Goal: Task Accomplishment & Management: Complete application form

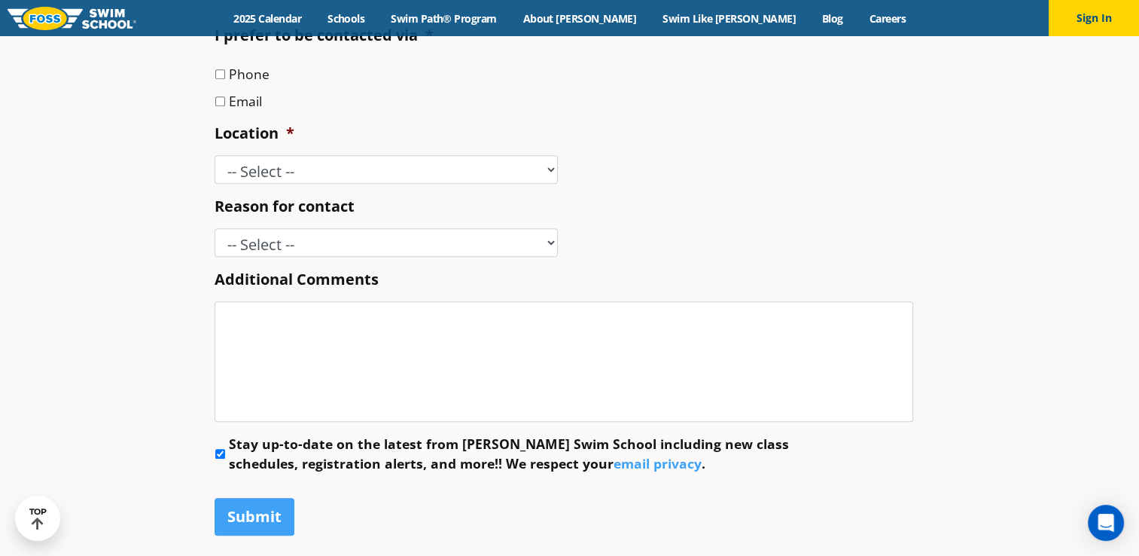
scroll to position [677, 0]
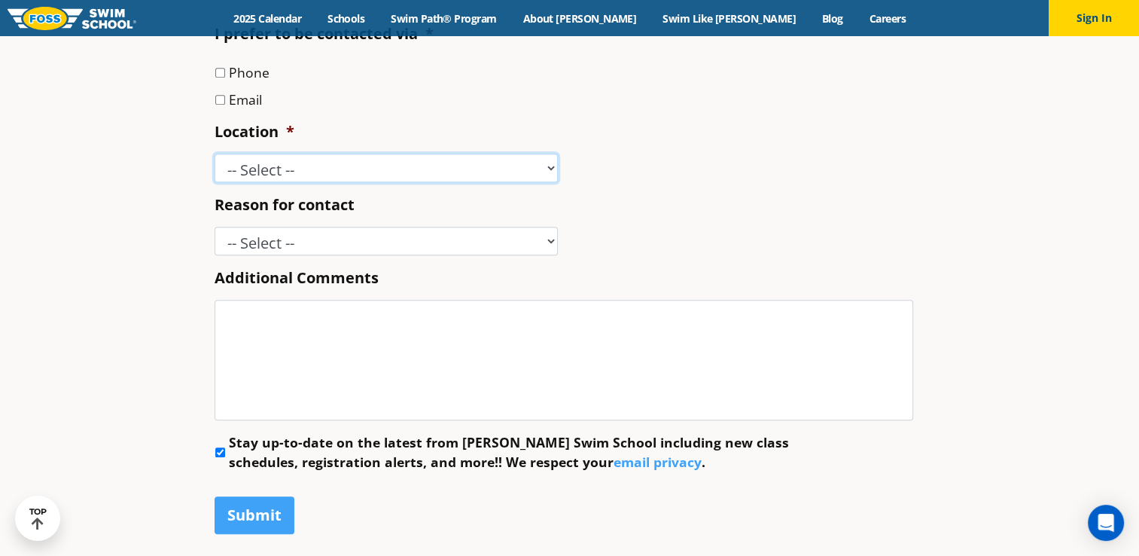
click at [428, 167] on select "-- Select -- Ankeny, IA Apple Valley Blaine, MN Burnsville, MN Ballwin, MO Boli…" at bounding box center [386, 168] width 343 height 29
select select "WMN"
click at [215, 154] on select "-- Select -- Ankeny, IA Apple Valley Blaine, MN Burnsville, MN Ballwin, MO Boli…" at bounding box center [386, 168] width 343 height 29
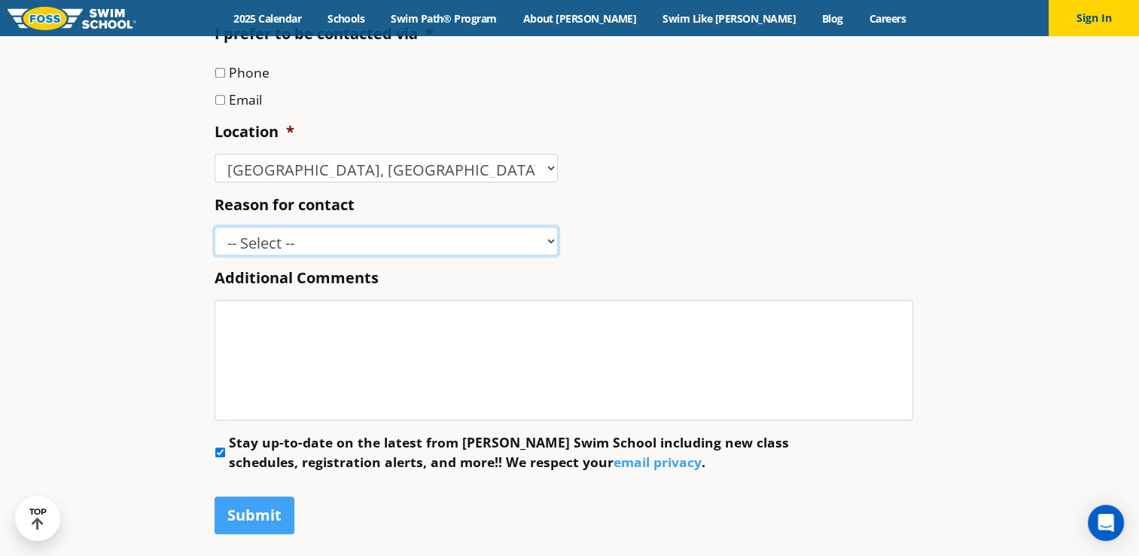
click at [303, 243] on select "-- Select -- Enrollment issue Program question What level is best for my child?…" at bounding box center [386, 241] width 343 height 29
click at [839, 239] on div "-- Select -- Enrollment issue Program question What level is best for my child?…" at bounding box center [564, 241] width 699 height 29
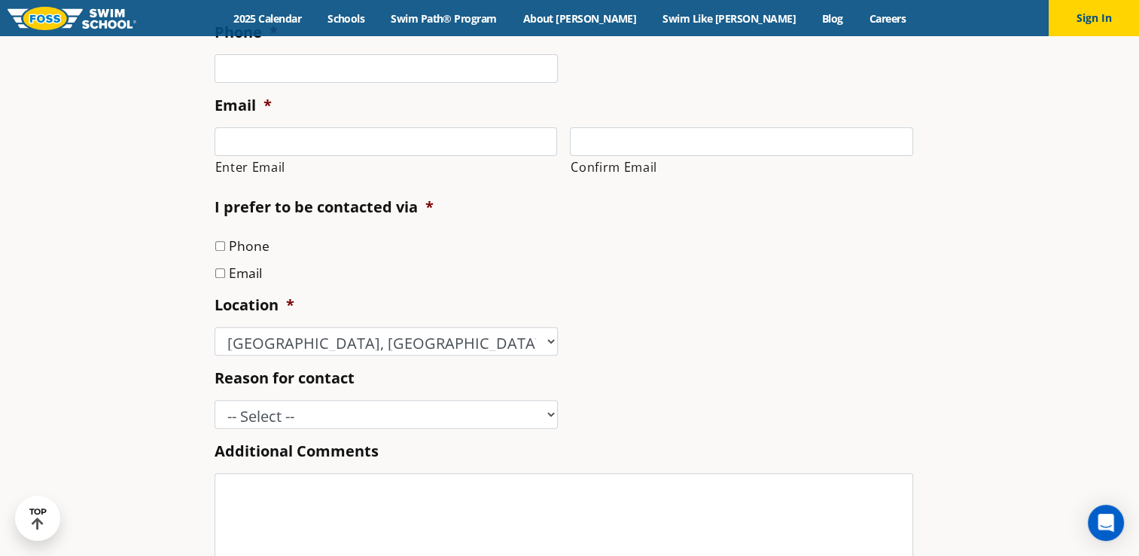
scroll to position [527, 0]
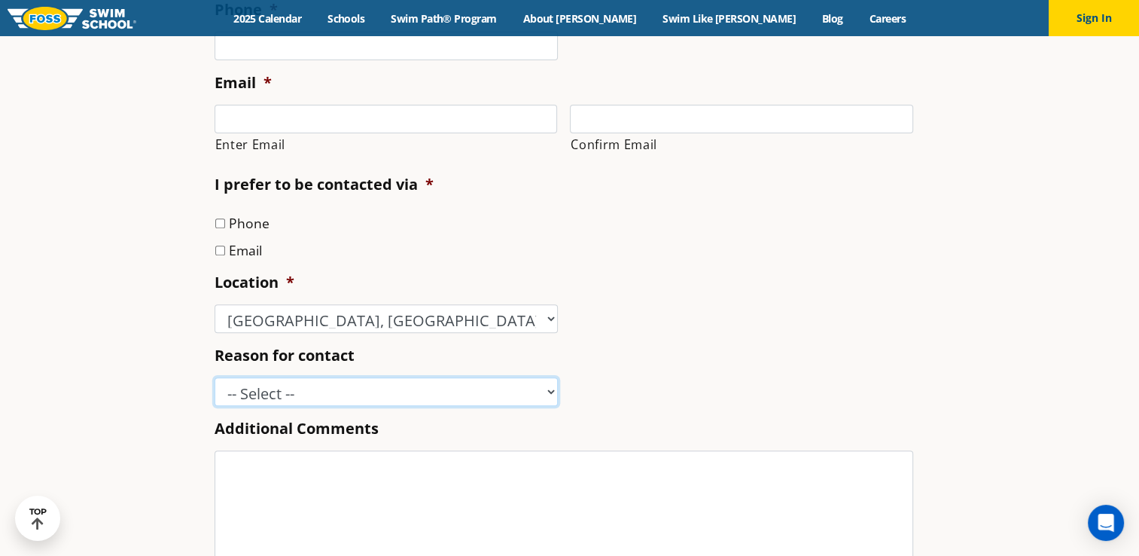
click at [298, 393] on select "-- Select -- Enrollment issue Program question What level is best for my child?…" at bounding box center [386, 391] width 343 height 29
click at [897, 363] on li "Reason for contact -- Select -- Enrollment issue Program question What level is…" at bounding box center [570, 375] width 711 height 61
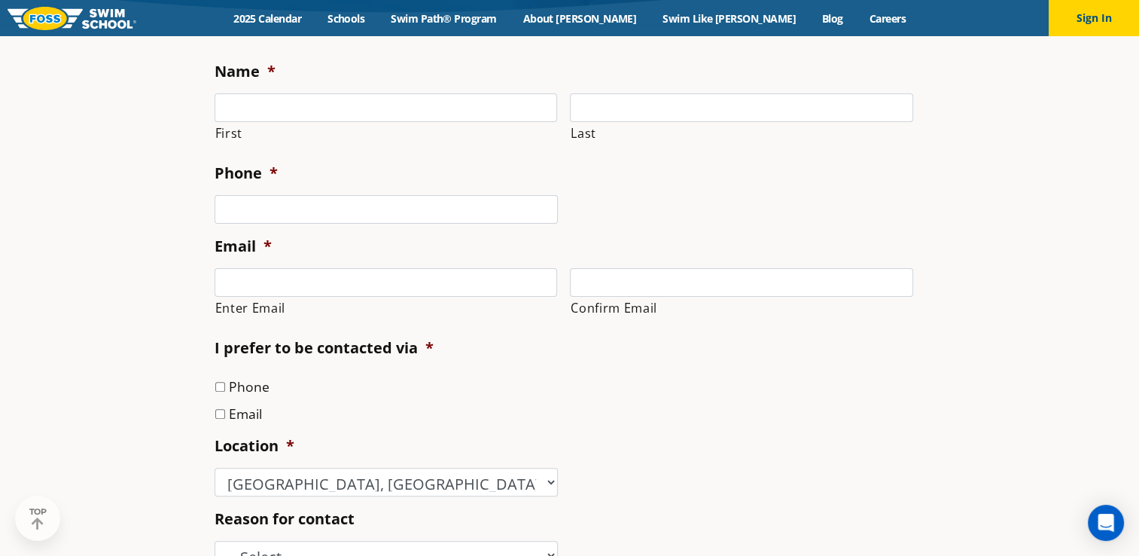
scroll to position [376, 0]
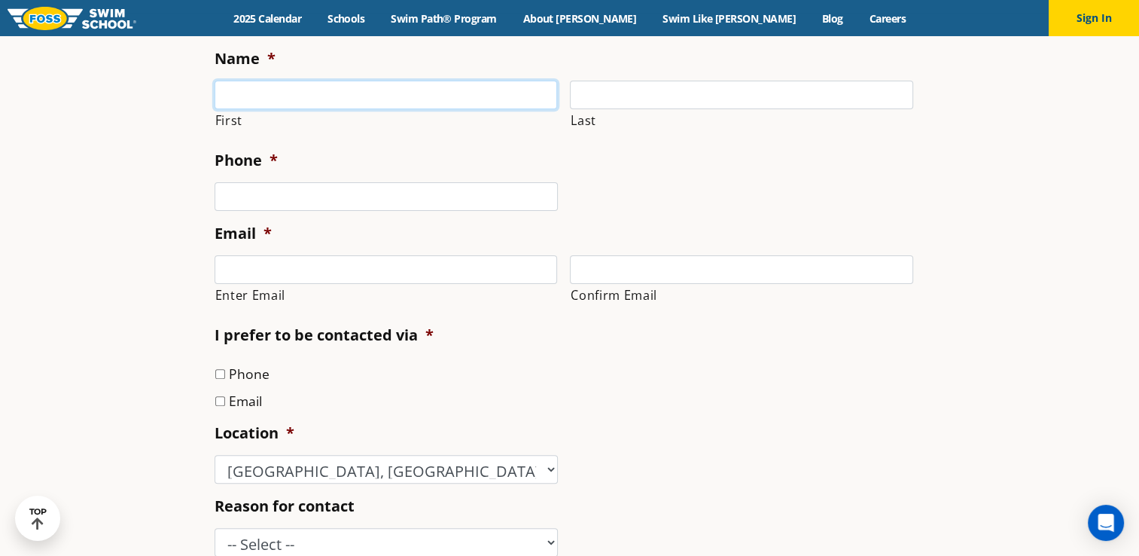
drag, startPoint x: 292, startPoint y: 89, endPoint x: 301, endPoint y: 96, distance: 11.8
click at [292, 89] on input "First" at bounding box center [386, 95] width 343 height 29
type input "XIHONG"
type input "WANG"
type input "3475430733"
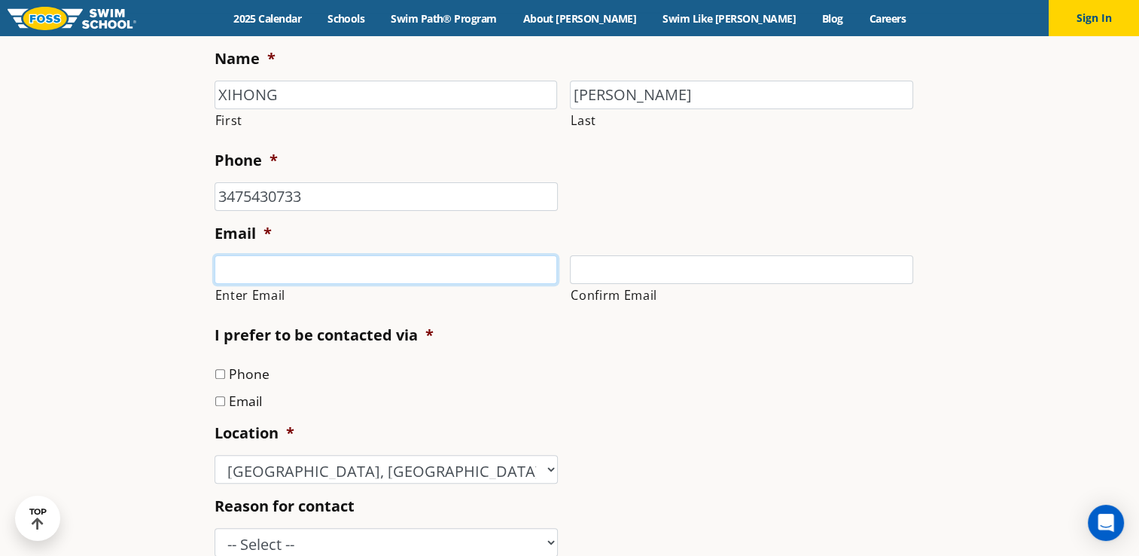
type input "xhwang1221@gmail.com"
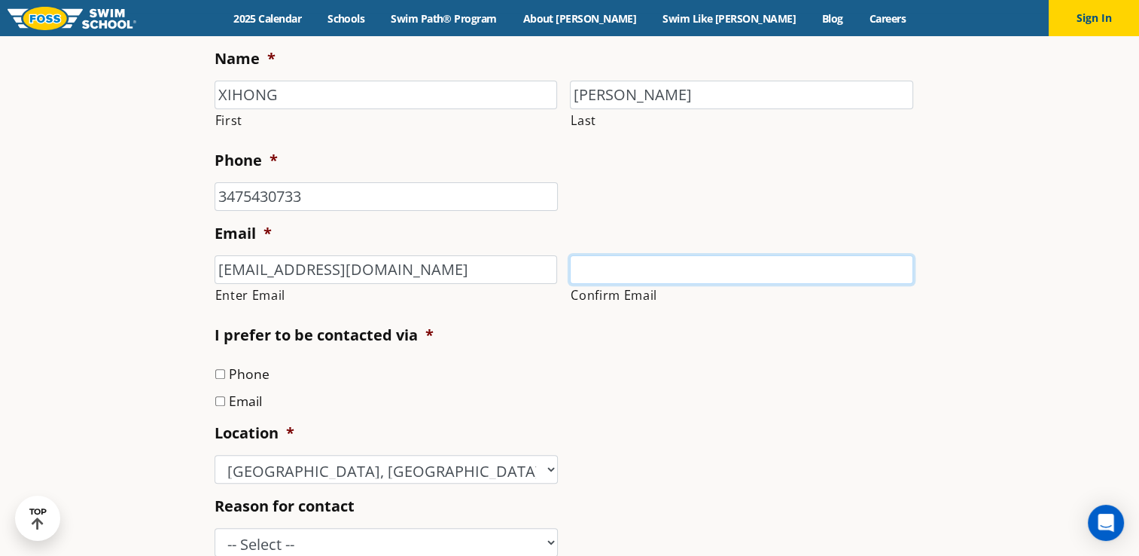
type input "xhwang1221@gmail.com"
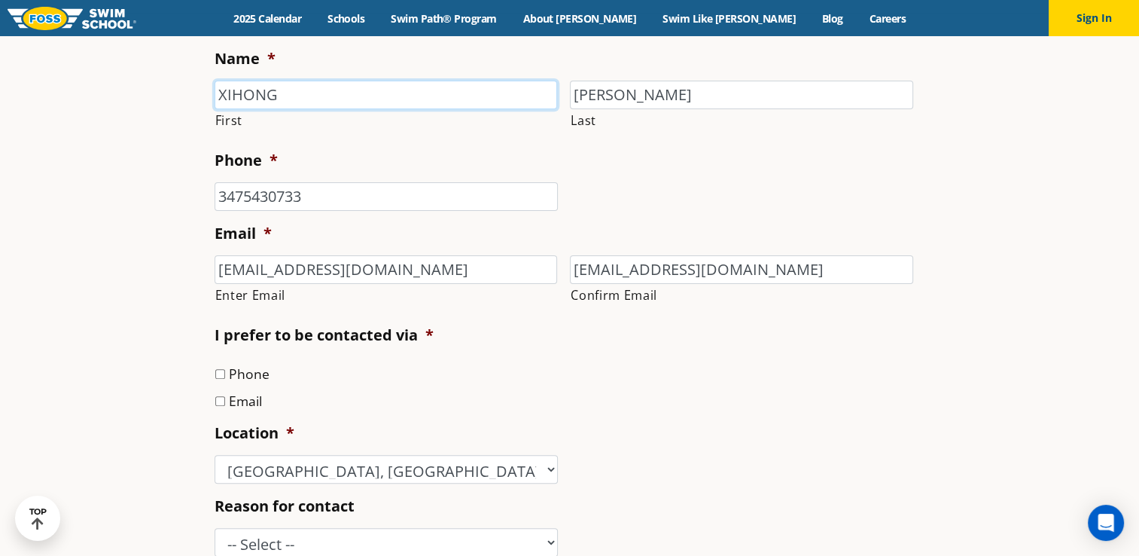
type input "(347) 543-0733"
click at [220, 403] on input "Email" at bounding box center [220, 401] width 10 height 10
checkbox input "true"
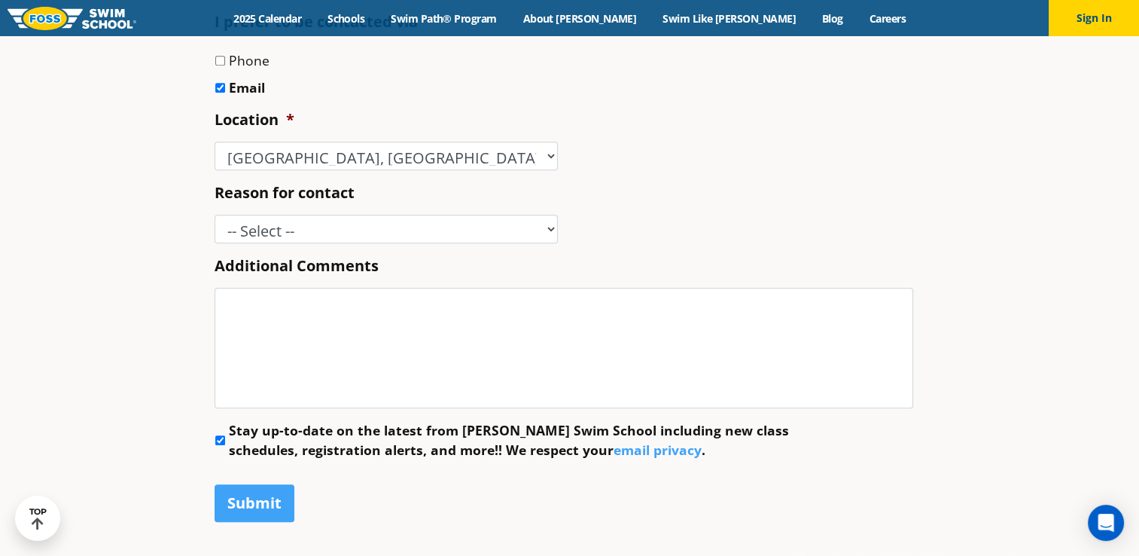
scroll to position [753, 0]
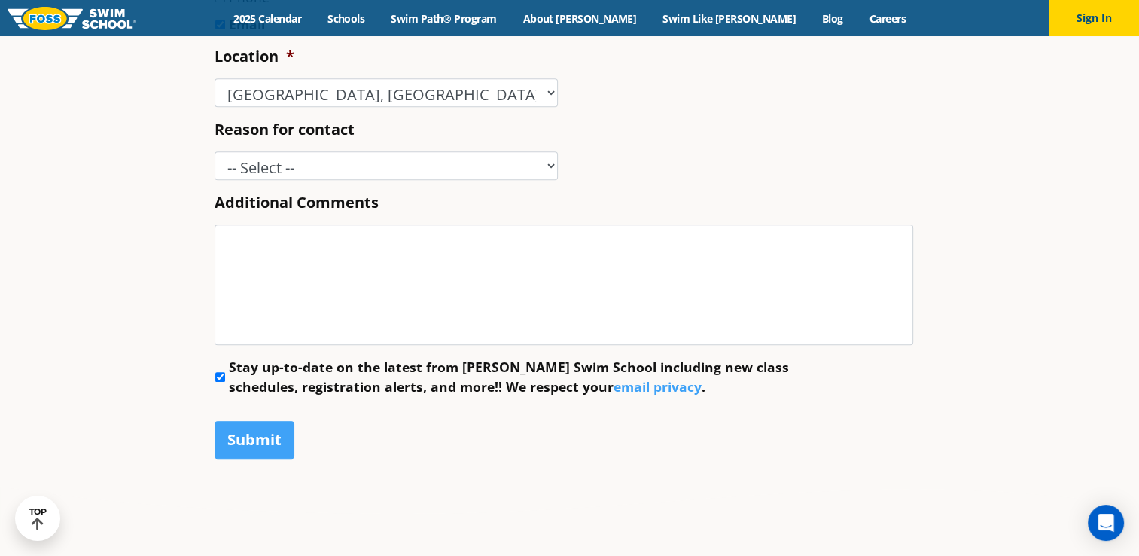
click at [265, 182] on ul "Name * XIHONG First WANG Last Phone * (347) 543-0733 Email * xhwang1221@gmail.c…" at bounding box center [570, 34] width 711 height 725
click at [266, 177] on select "-- Select -- Enrollment issue Program question What level is best for my child?…" at bounding box center [386, 165] width 343 height 29
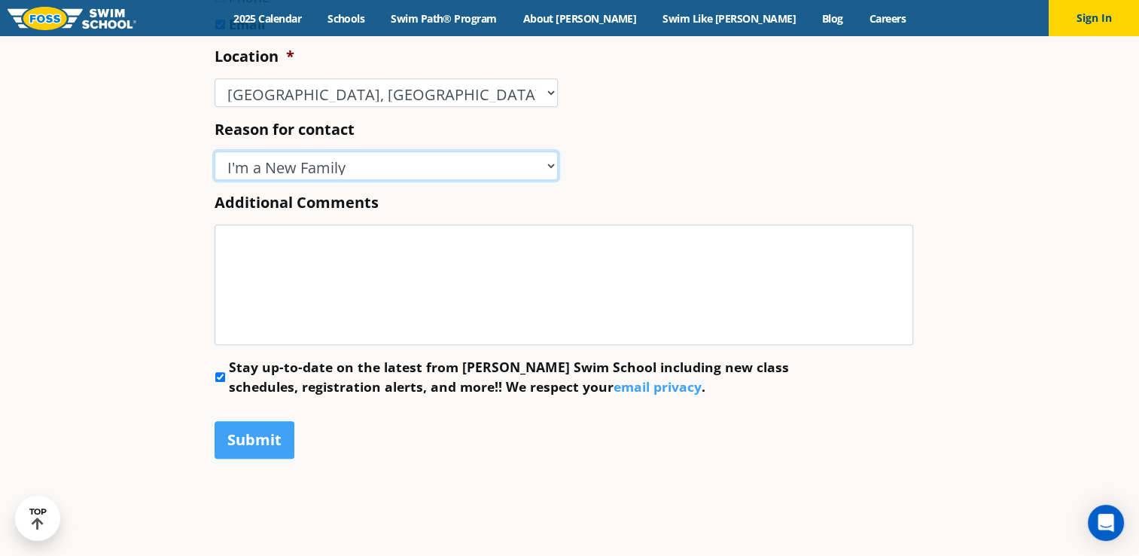
click at [215, 151] on select "-- Select -- Enrollment issue Program question What level is best for my child?…" at bounding box center [386, 165] width 343 height 29
click at [269, 165] on select "-- Select -- Enrollment issue Program question What level is best for my child?…" at bounding box center [386, 165] width 343 height 29
select select "Enrollment issue"
click at [215, 151] on select "-- Select -- Enrollment issue Program question What level is best for my child?…" at bounding box center [386, 165] width 343 height 29
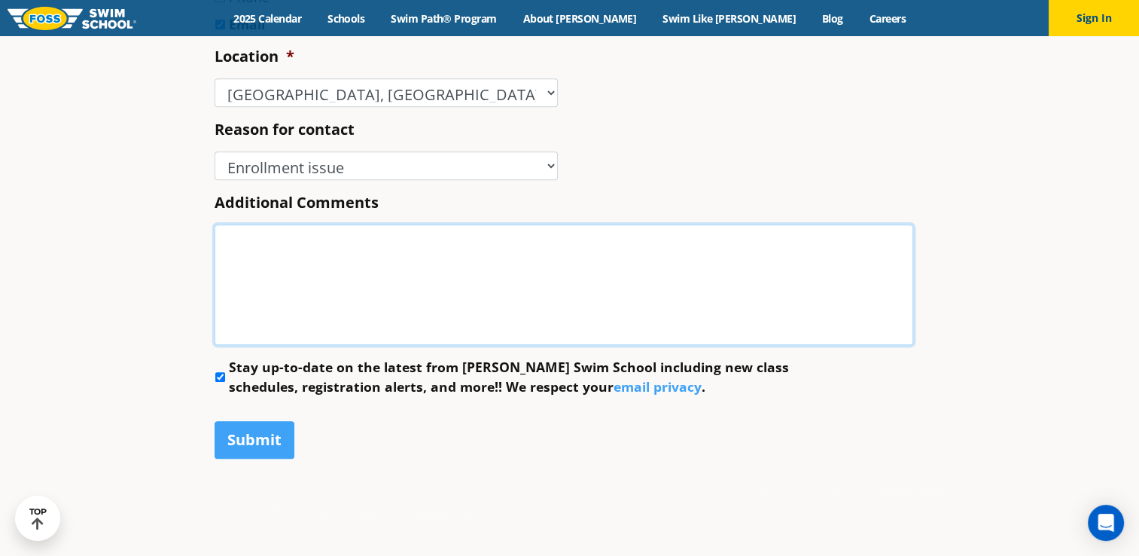
click at [382, 268] on textarea "Additional Comments" at bounding box center [564, 284] width 699 height 120
click at [367, 288] on textarea "Additional Comments" at bounding box center [564, 284] width 699 height 120
type textarea "i"
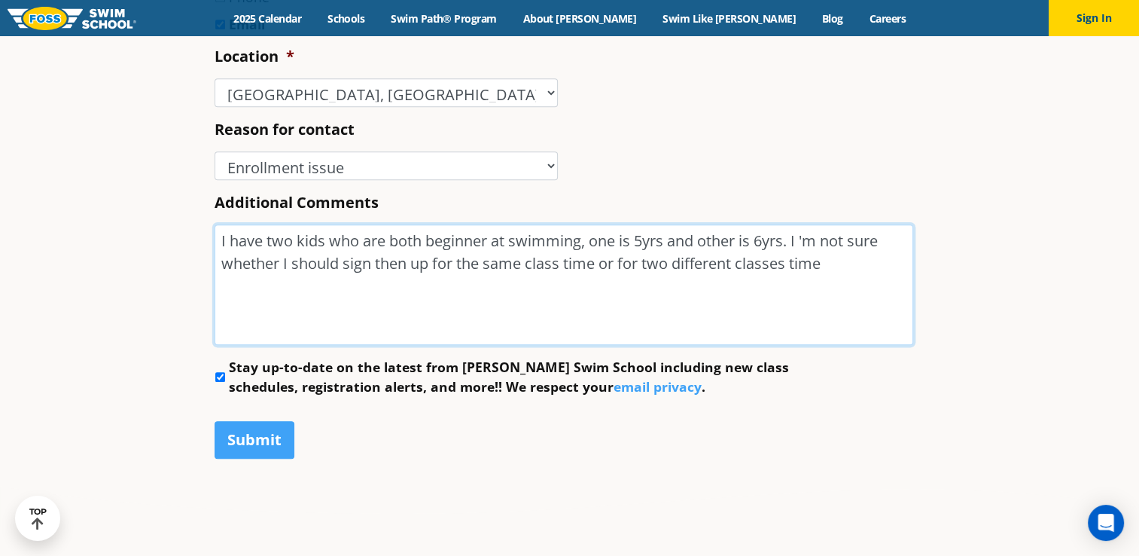
click at [527, 315] on textarea "I have two kids who are both beginner at swimming, one is 5yrs and other is 6yr…" at bounding box center [564, 284] width 699 height 120
click at [849, 282] on textarea "I have two kids who are both beginner at swimming, one is 5yrs and other is 6yr…" at bounding box center [564, 284] width 699 height 120
type textarea "I have two kids who are both beginner at swimming, one is 5yrs and other is 6yr…"
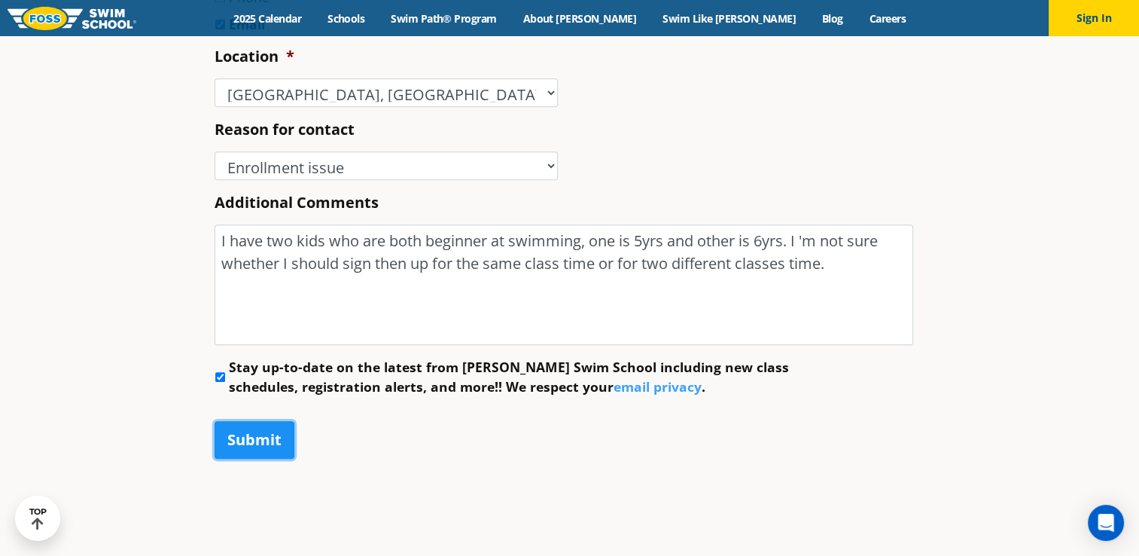
click at [274, 447] on input "Submit" at bounding box center [255, 440] width 80 height 38
click at [275, 441] on input "Submit" at bounding box center [255, 440] width 80 height 38
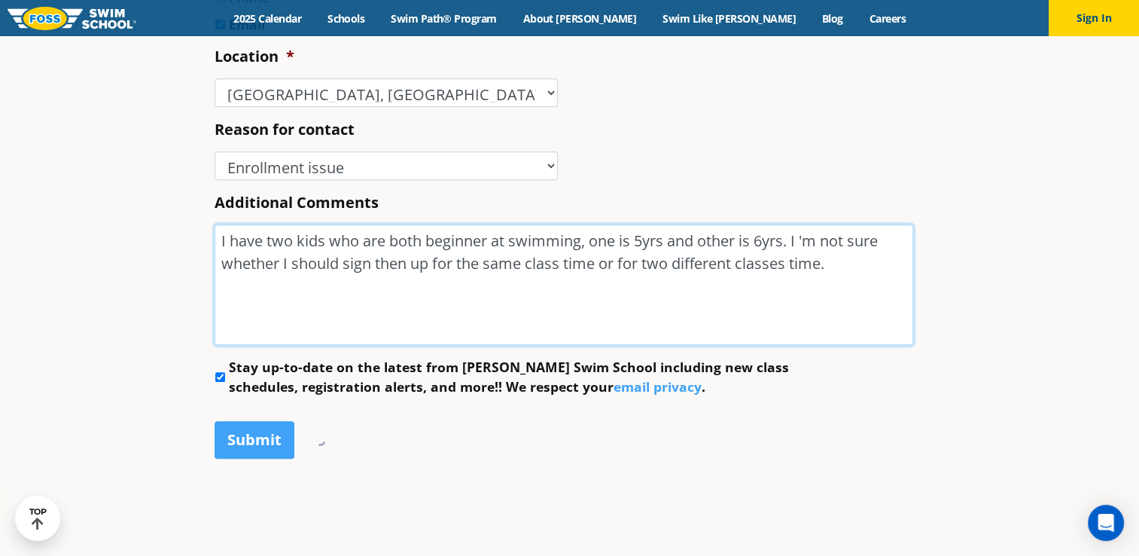
drag, startPoint x: 837, startPoint y: 272, endPoint x: 193, endPoint y: 236, distance: 645.4
click at [157, 239] on section "Name * XIHONG First WANG Last Phone * (347) 543-0733 Email * xhwang1221@gmail.c…" at bounding box center [569, 81] width 1139 height 889
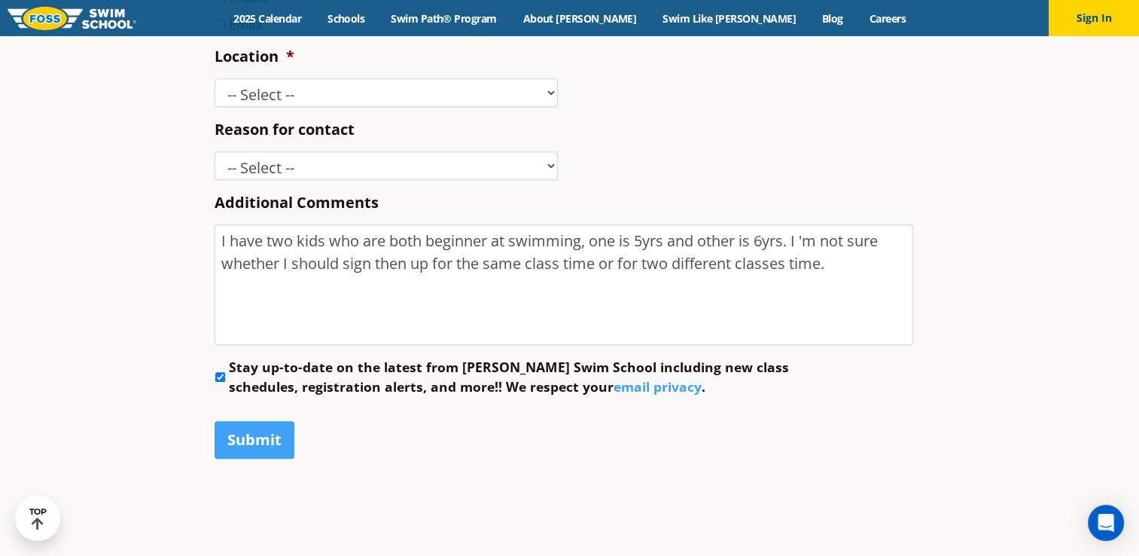
click at [333, 315] on textarea "I have two kids who are both beginner at swimming, one is 5yrs and other is 6yr…" at bounding box center [564, 284] width 699 height 120
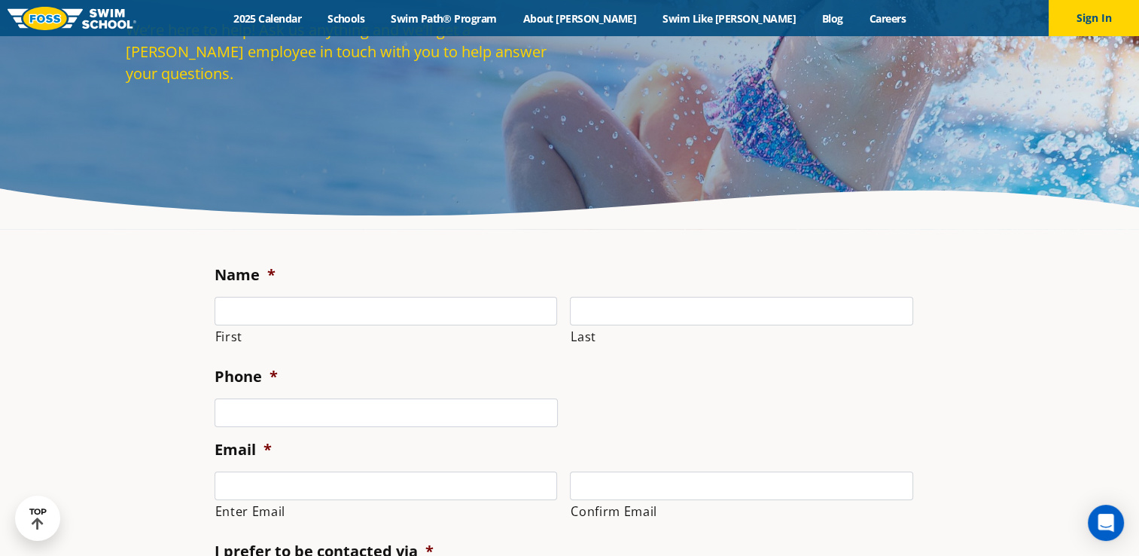
scroll to position [151, 0]
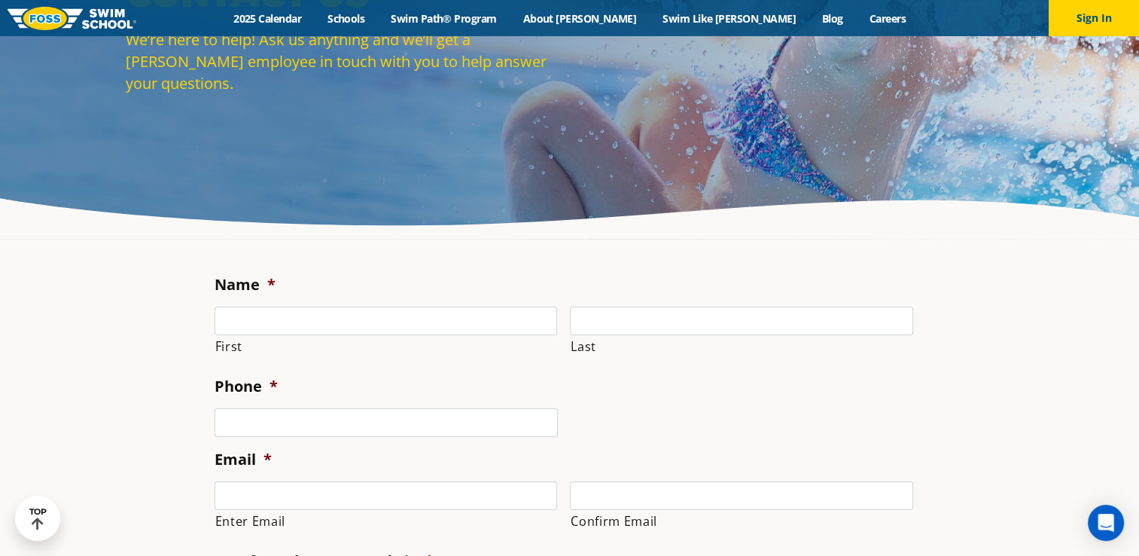
type textarea "I have two kids who are both beginner at swimming, one is 5yrs and other is 6yr…"
click at [292, 320] on input "First" at bounding box center [386, 320] width 343 height 29
type input "XIHONG"
type input "WANG"
type input "xhwang1221@gmail.com"
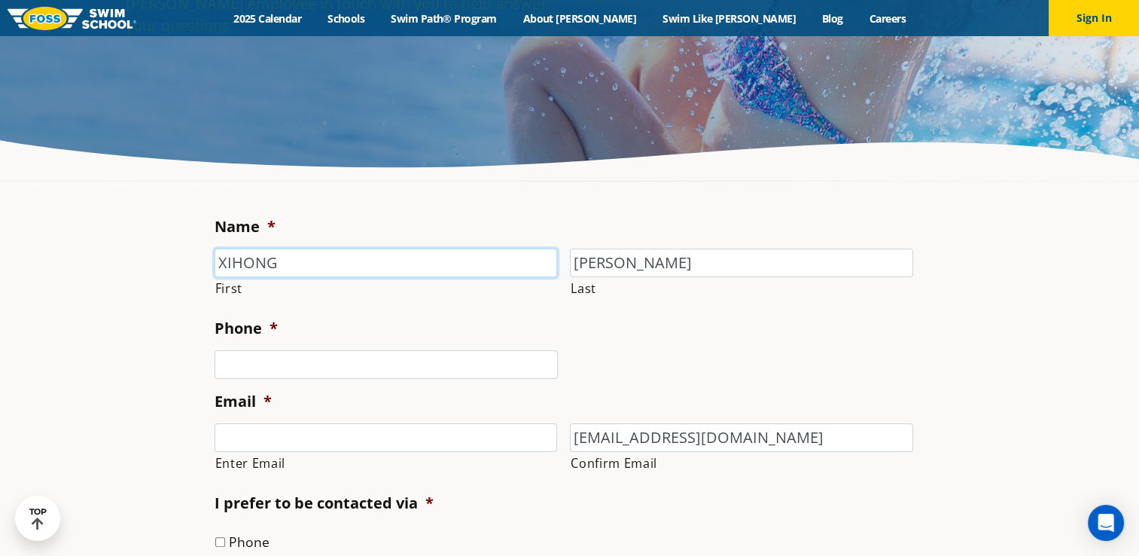
scroll to position [301, 0]
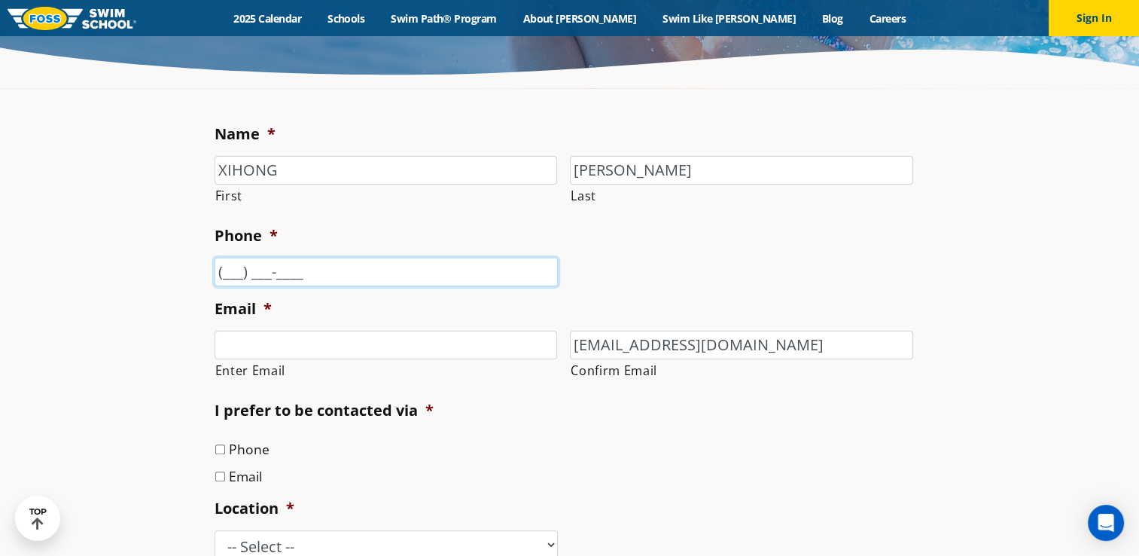
click at [233, 266] on input "(___) ___-____" at bounding box center [386, 271] width 343 height 29
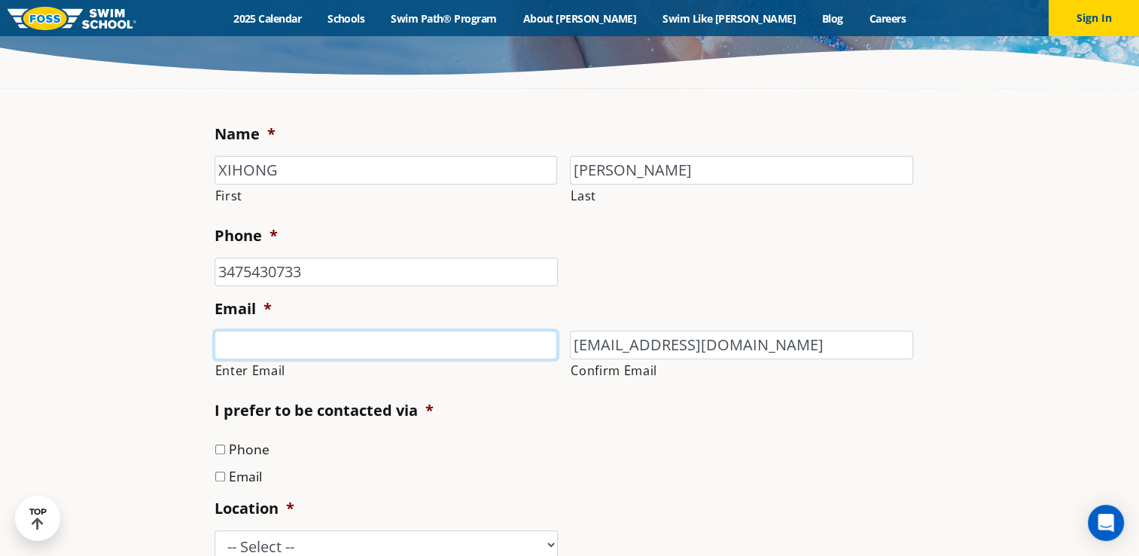
type input "(347) 543-0733"
type input "xhwang1221@gmail.com"
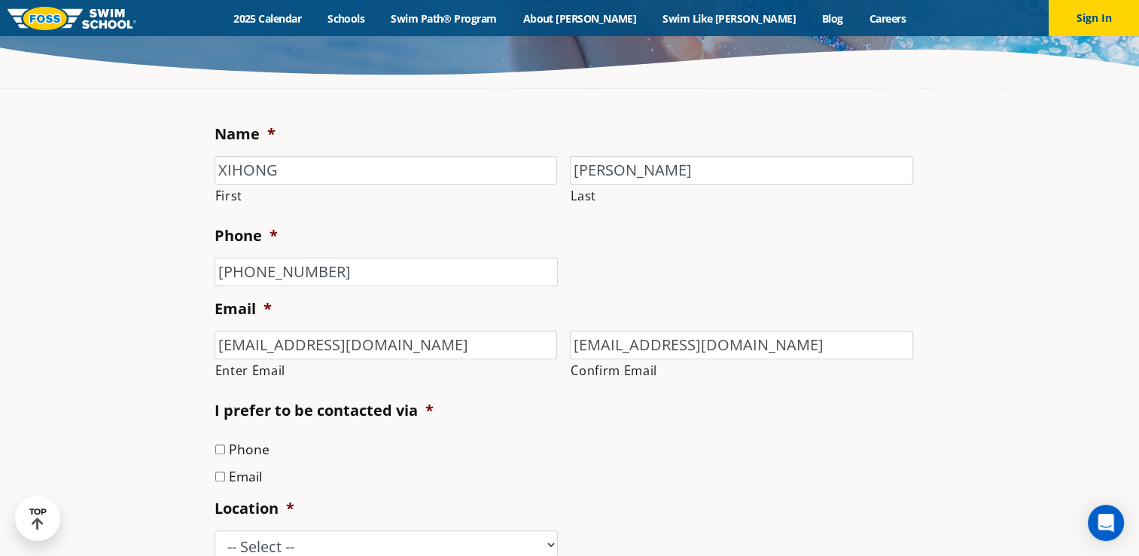
click at [252, 477] on label "Email" at bounding box center [245, 476] width 33 height 20
click at [225, 477] on input "Email" at bounding box center [220, 476] width 10 height 10
checkbox input "true"
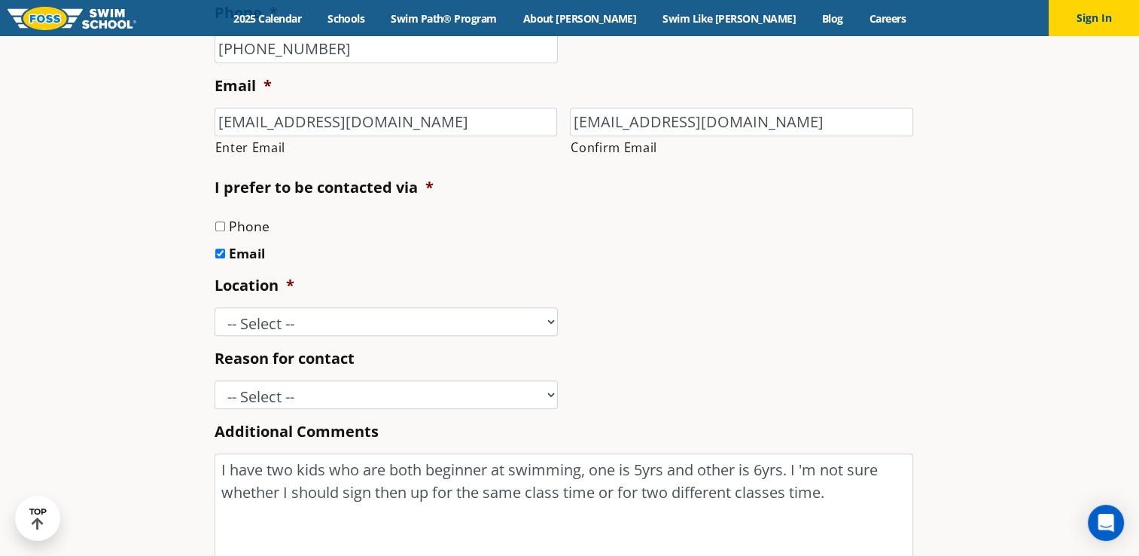
scroll to position [527, 0]
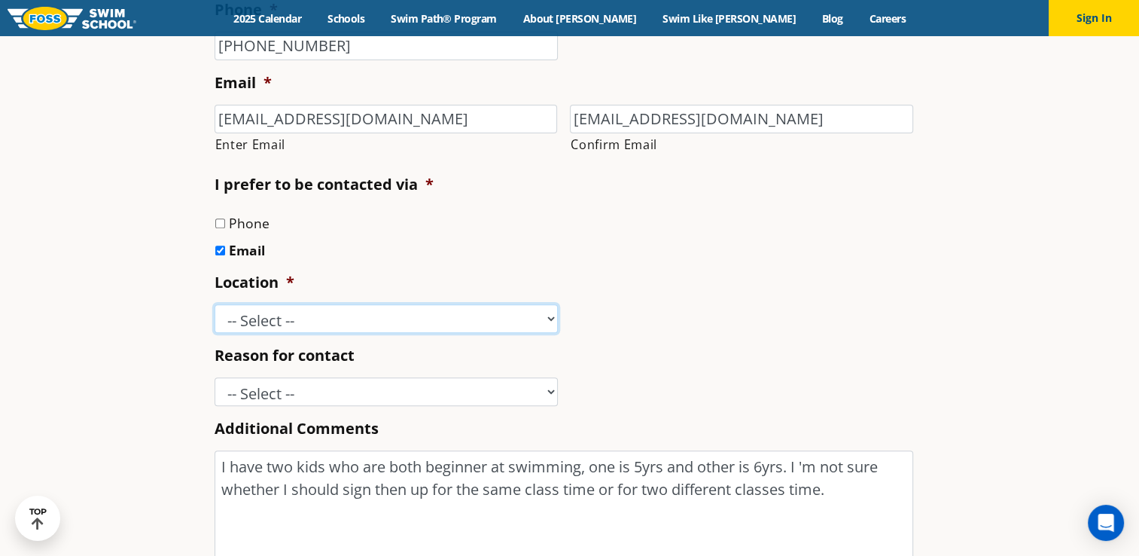
click at [266, 318] on select "-- Select -- Ankeny, IA Apple Valley Blaine, MN Burnsville, MN Ballwin, MO Boli…" at bounding box center [386, 318] width 343 height 29
select select "WMN"
click at [215, 305] on select "-- Select -- Ankeny, IA Apple Valley Blaine, MN Burnsville, MN Ballwin, MO Boli…" at bounding box center [386, 318] width 343 height 29
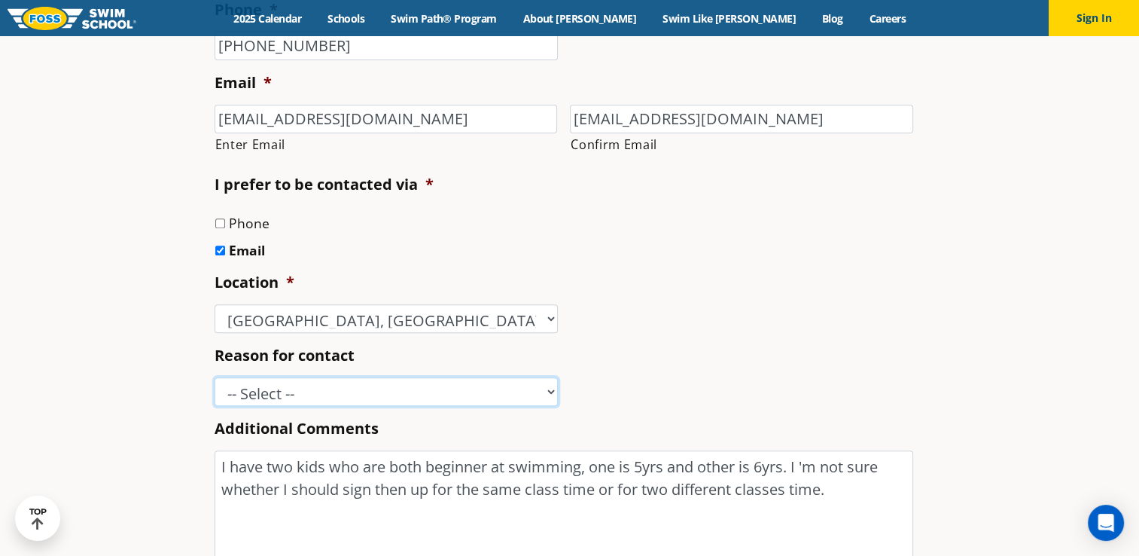
click at [254, 403] on select "-- Select -- Enrollment issue Program question What level is best for my child?…" at bounding box center [386, 391] width 343 height 29
click at [215, 377] on select "-- Select -- Enrollment issue Program question What level is best for my child?…" at bounding box center [386, 391] width 343 height 29
click at [480, 233] on ul "Phone Email" at bounding box center [570, 236] width 711 height 48
click at [370, 398] on select "-- Select -- Enrollment issue Program question What level is best for my child?…" at bounding box center [386, 391] width 343 height 29
click at [215, 377] on select "-- Select -- Enrollment issue Program question What level is best for my child?…" at bounding box center [386, 391] width 343 height 29
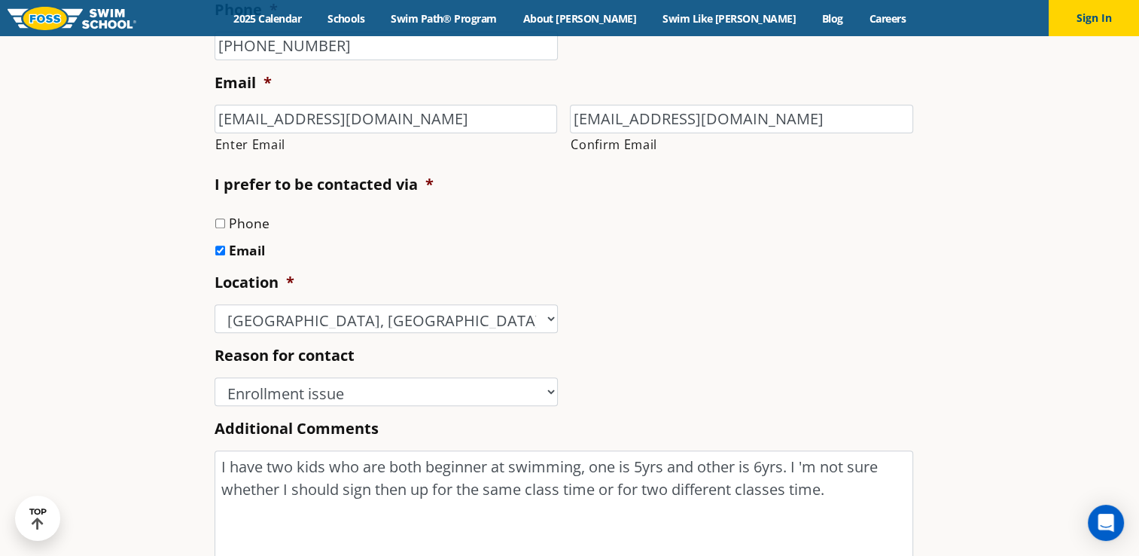
click at [142, 416] on section "Name * XIHONG First WANG Last Phone * (347) 543-0733 Email * xhwang1221@gmail.c…" at bounding box center [569, 307] width 1139 height 889
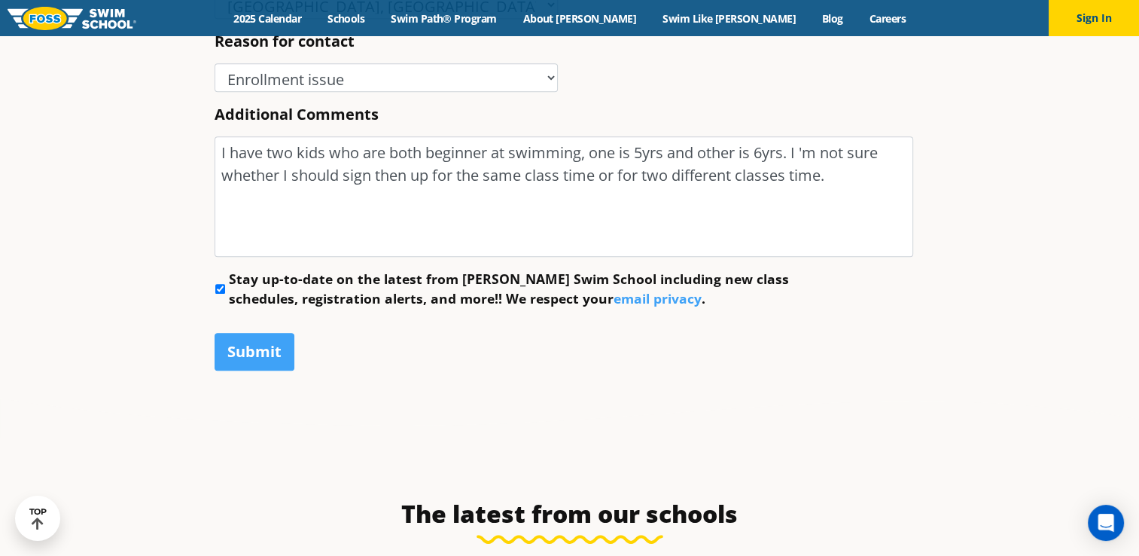
scroll to position [677, 0]
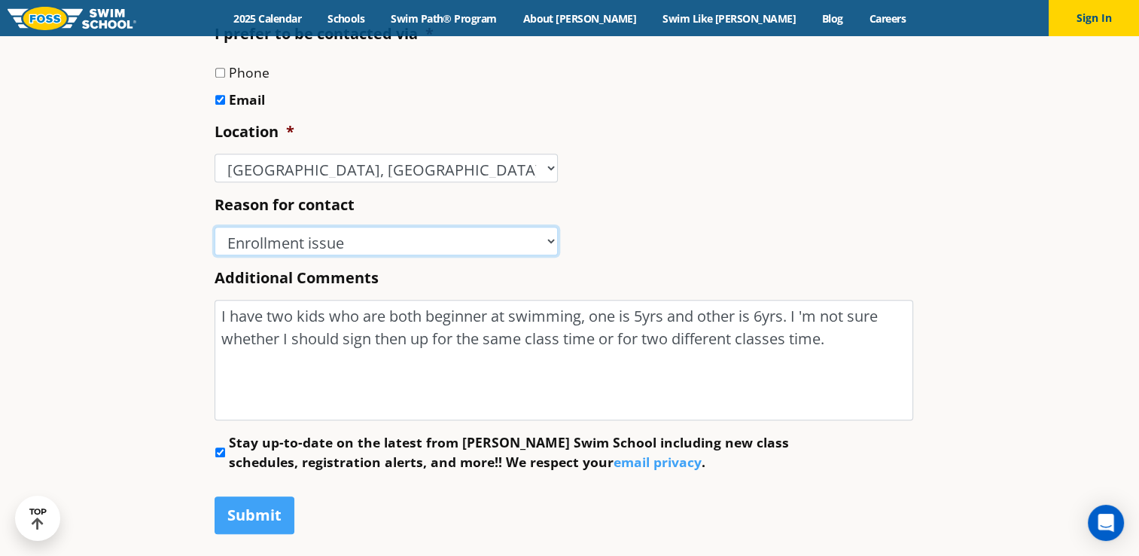
click at [324, 239] on select "-- Select -- Enrollment issue Program question What level is best for my child?…" at bounding box center [386, 241] width 343 height 29
select select "Program question"
click at [215, 227] on select "-- Select -- Enrollment issue Program question What level is best for my child?…" at bounding box center [386, 241] width 343 height 29
click at [175, 378] on section "Name * XIHONG First WANG Last Phone * (347) 543-0733 Email * xhwang1221@gmail.c…" at bounding box center [569, 156] width 1139 height 889
click at [291, 241] on select "-- Select -- Enrollment issue Program question What level is best for my child?…" at bounding box center [386, 241] width 343 height 29
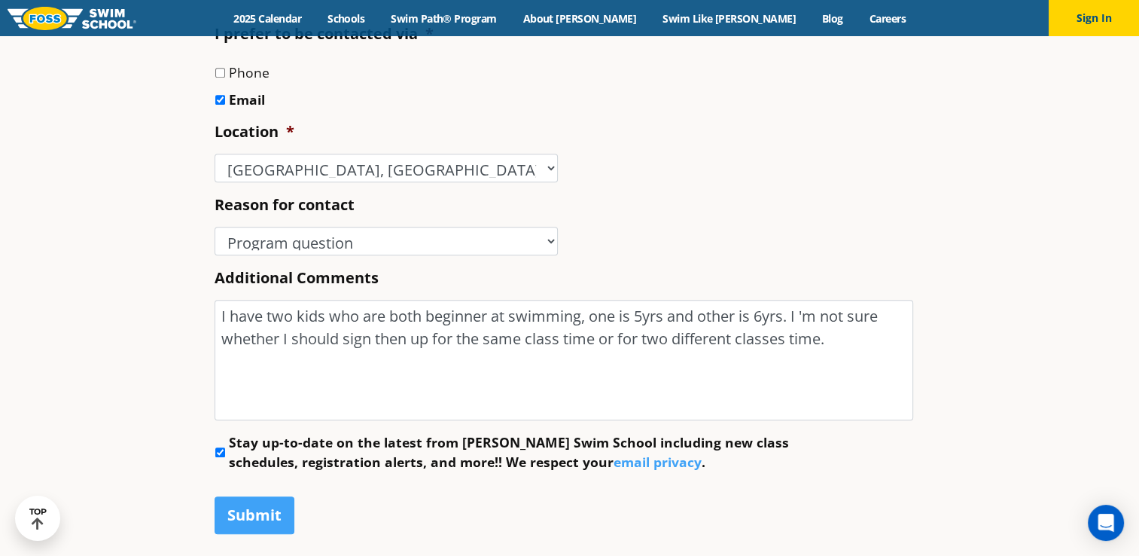
drag, startPoint x: 111, startPoint y: 267, endPoint x: 120, endPoint y: 273, distance: 10.9
click at [111, 267] on section "Name * XIHONG First WANG Last Phone * (347) 543-0733 Email * xhwang1221@gmail.c…" at bounding box center [569, 156] width 1139 height 889
click at [256, 518] on input "Submit" at bounding box center [255, 515] width 80 height 38
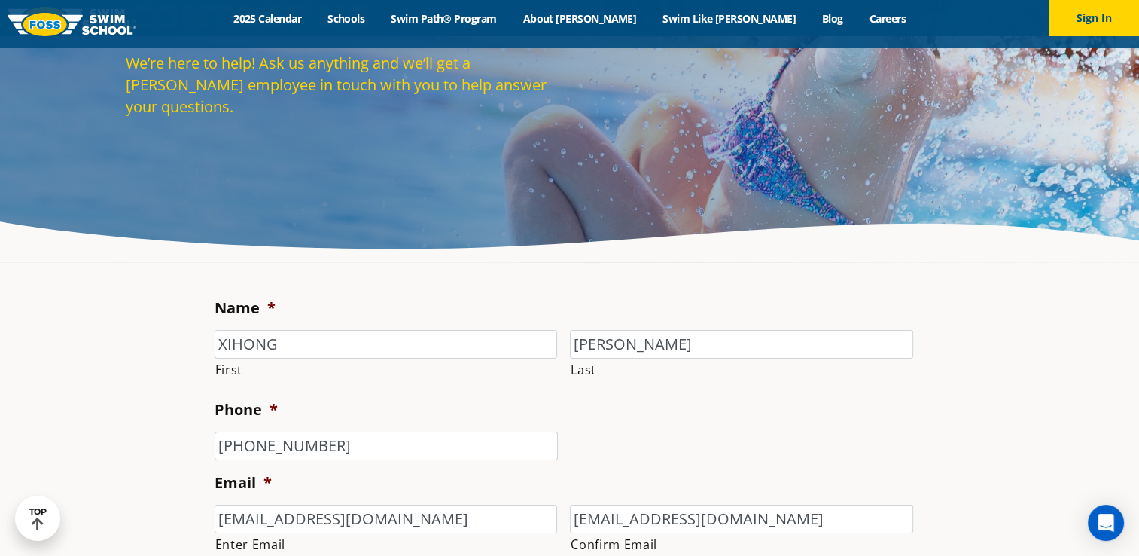
scroll to position [0, 0]
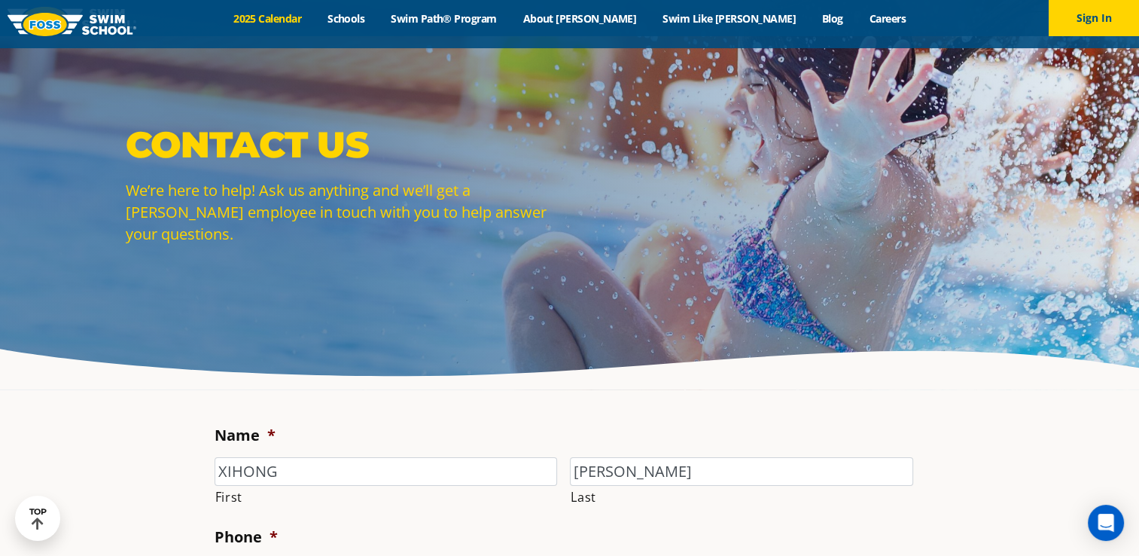
click at [315, 20] on link "2025 Calendar" at bounding box center [268, 18] width 94 height 14
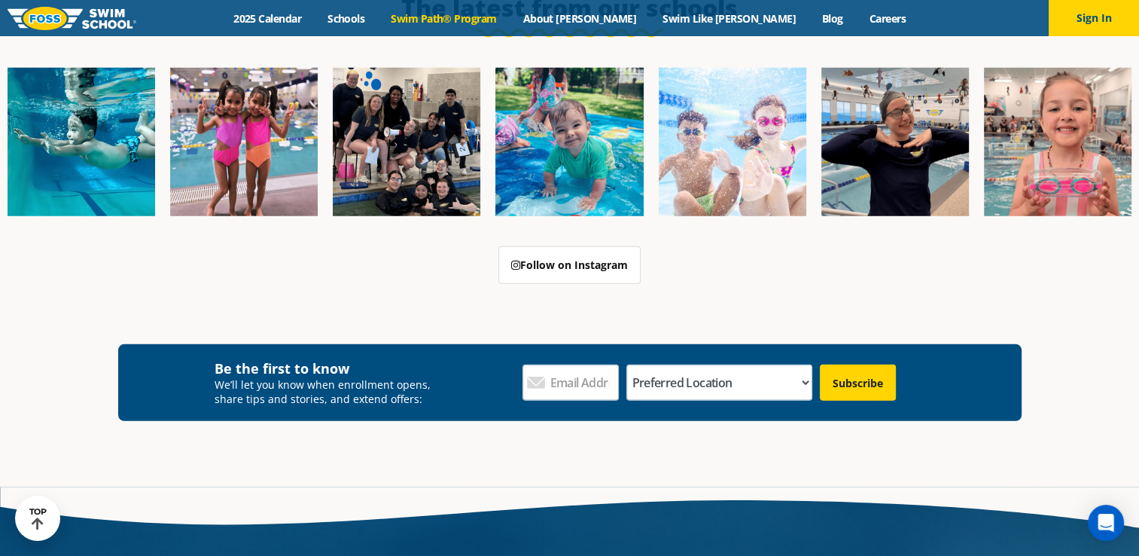
scroll to position [4215, 0]
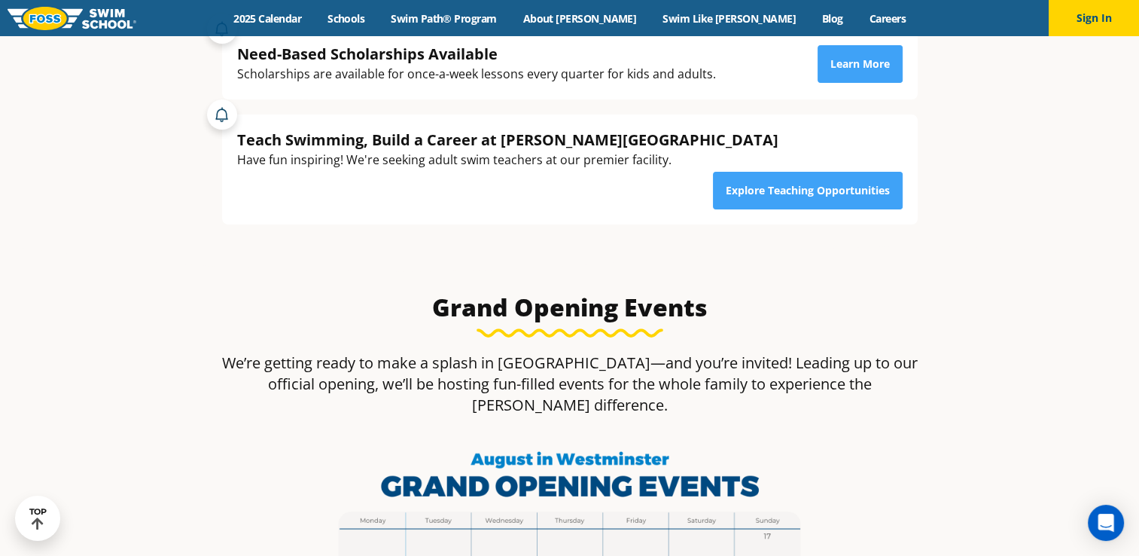
scroll to position [671, 0]
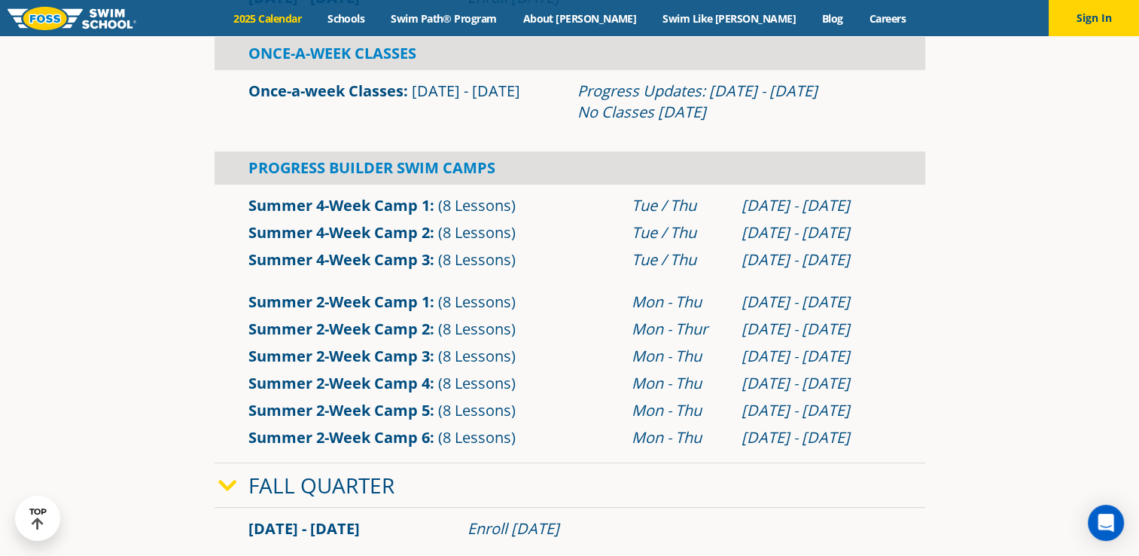
scroll to position [753, 0]
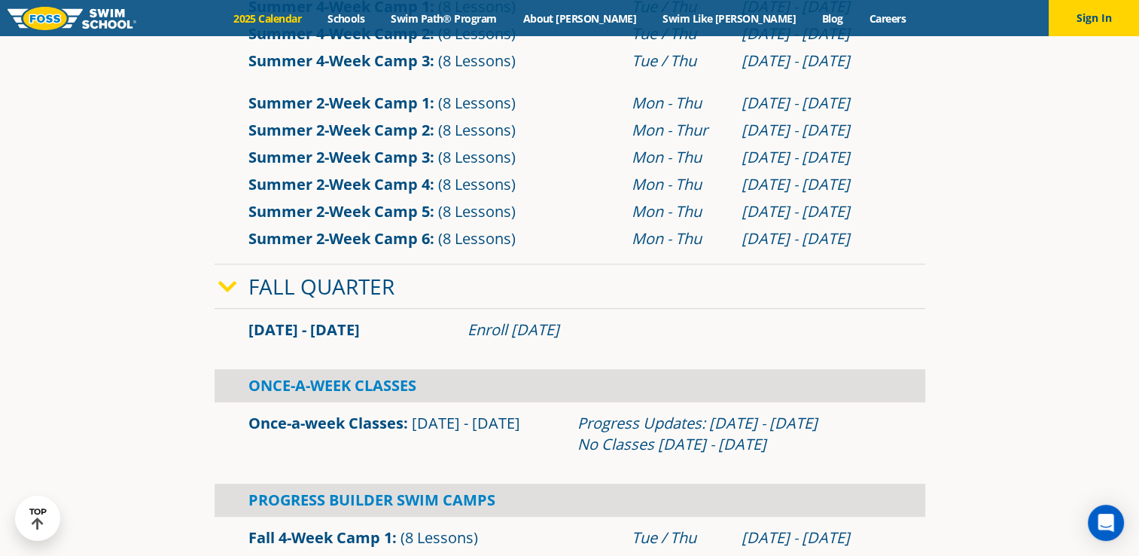
click at [230, 290] on icon at bounding box center [227, 286] width 19 height 21
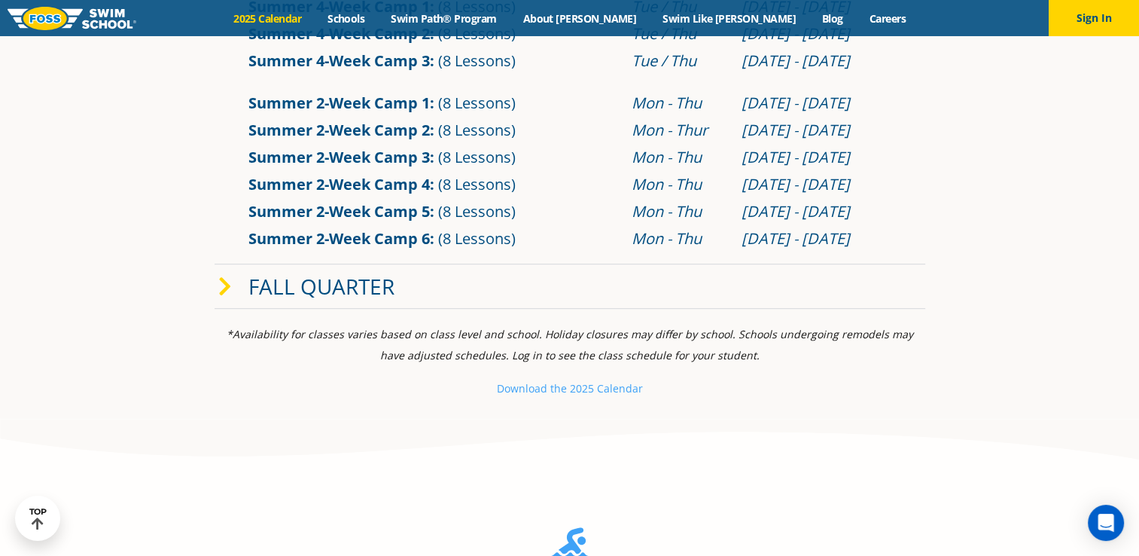
click at [230, 290] on icon at bounding box center [225, 286] width 14 height 21
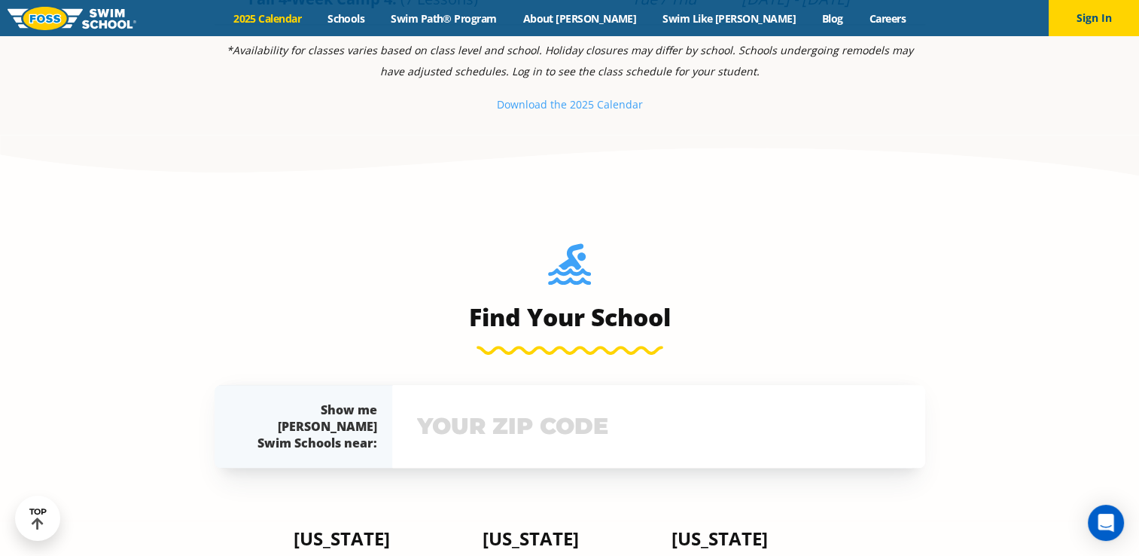
scroll to position [1581, 0]
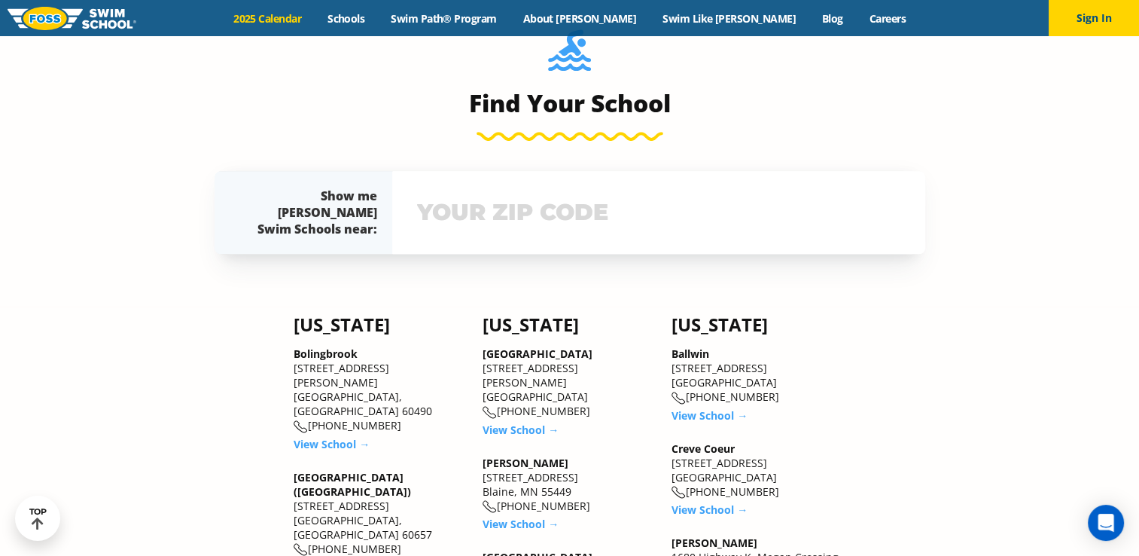
click at [610, 214] on input "text" at bounding box center [658, 212] width 491 height 44
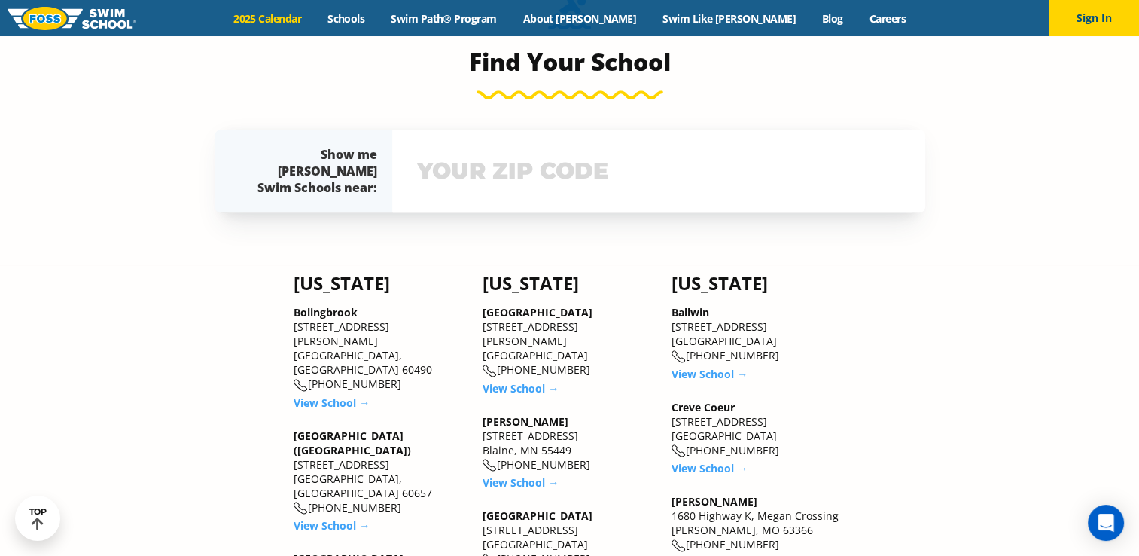
scroll to position [1681, 0]
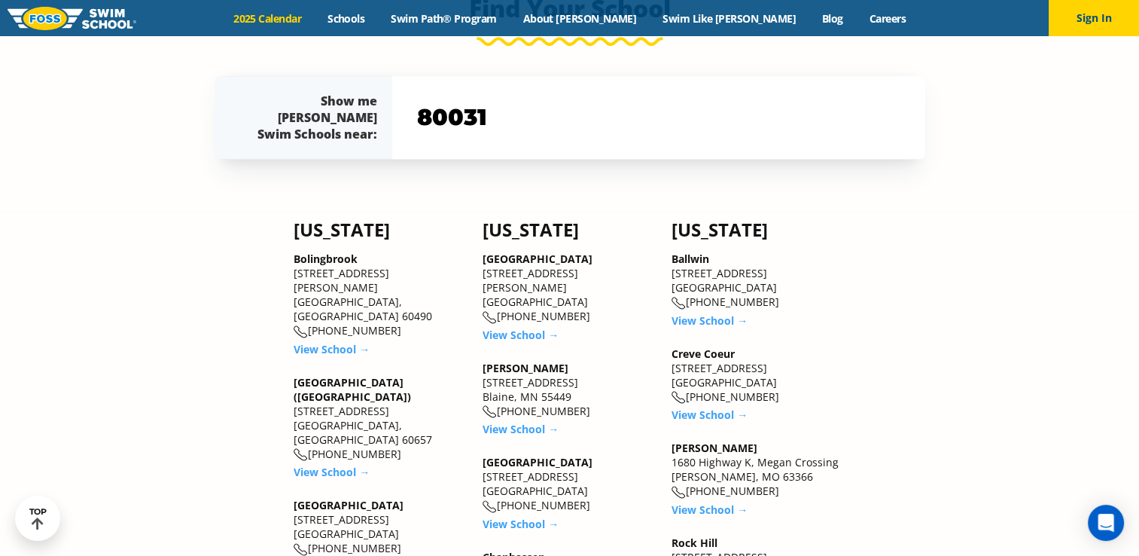
type input "80031"
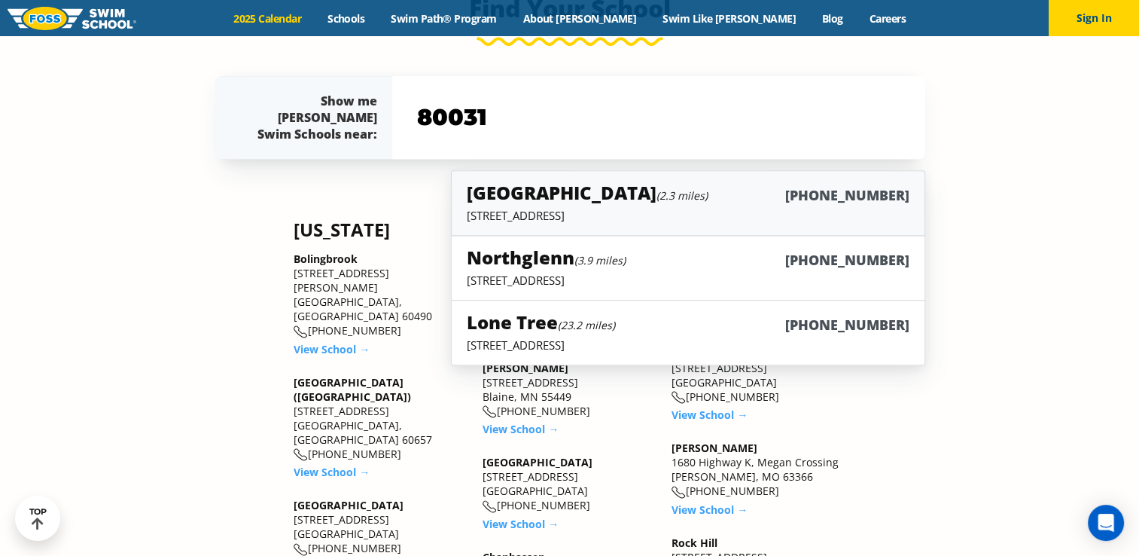
drag, startPoint x: 540, startPoint y: 179, endPoint x: 531, endPoint y: 203, distance: 25.7
click at [531, 203] on div "Westminster (2.3 miles) (983) 203-0300" at bounding box center [688, 194] width 442 height 28
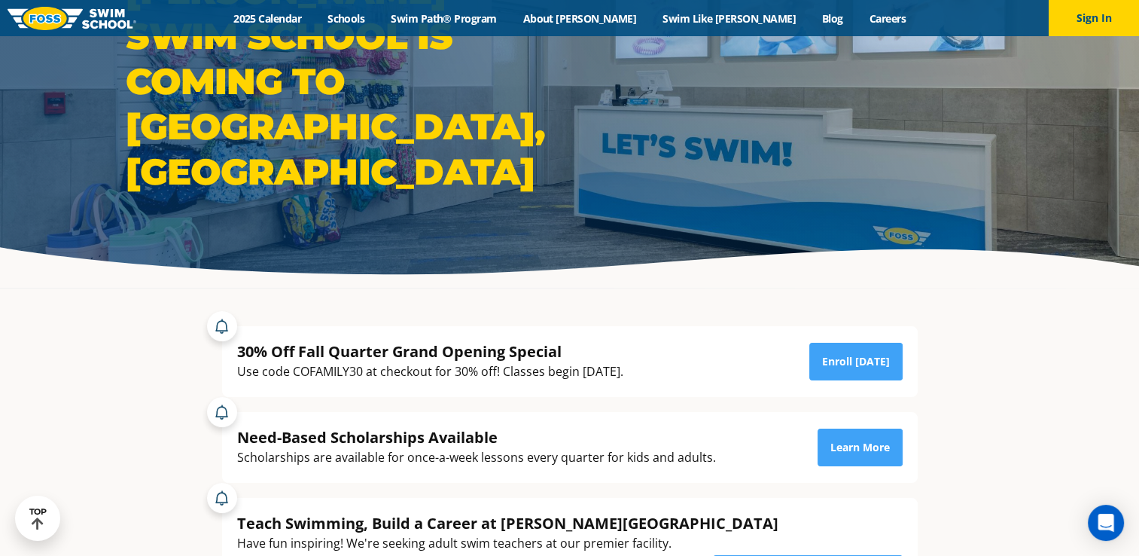
scroll to position [75, 0]
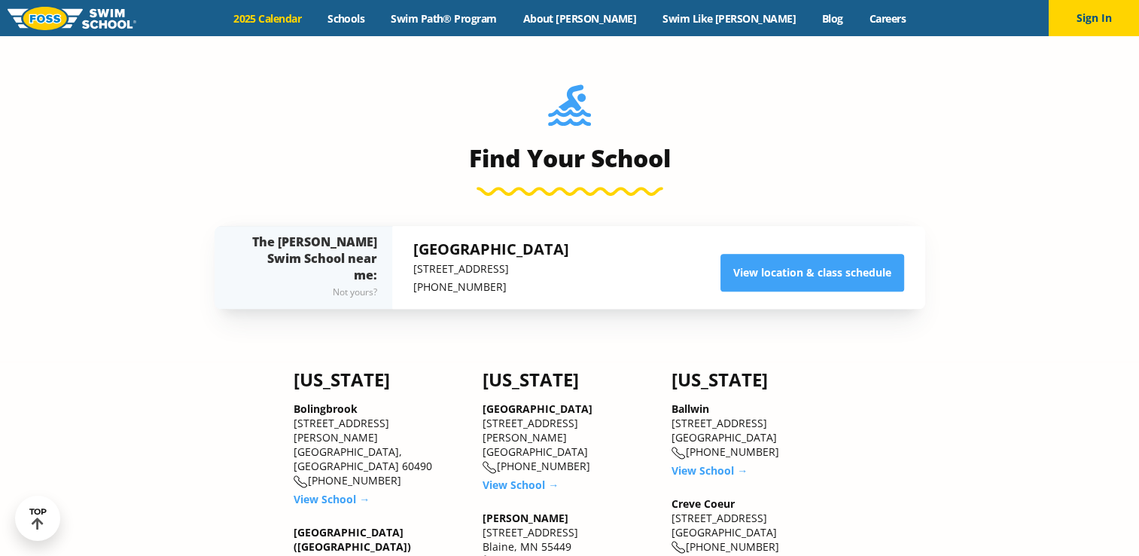
scroll to position [1530, 0]
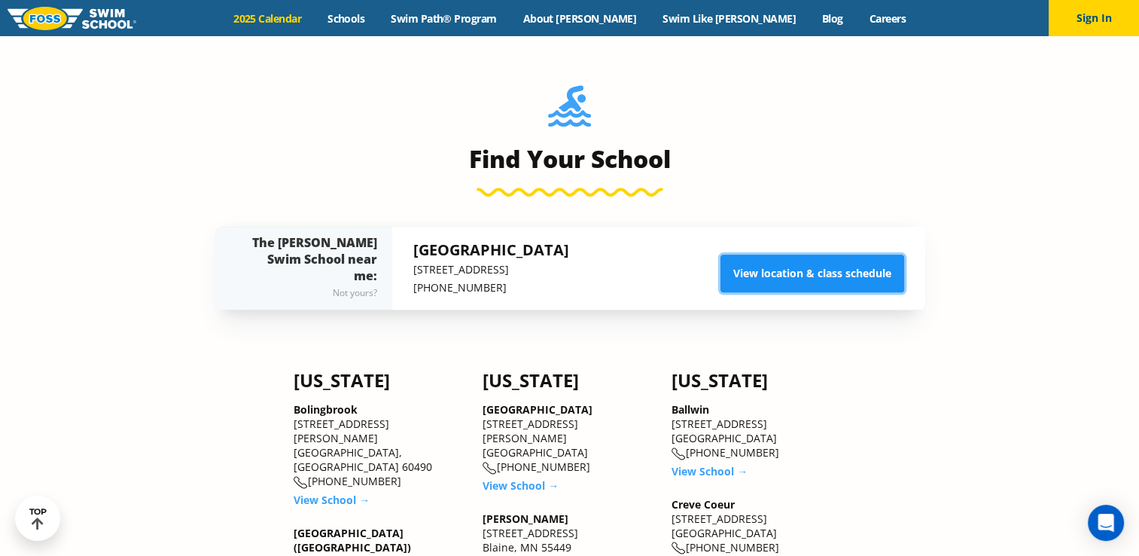
click at [817, 277] on link "View location & class schedule" at bounding box center [812, 273] width 184 height 38
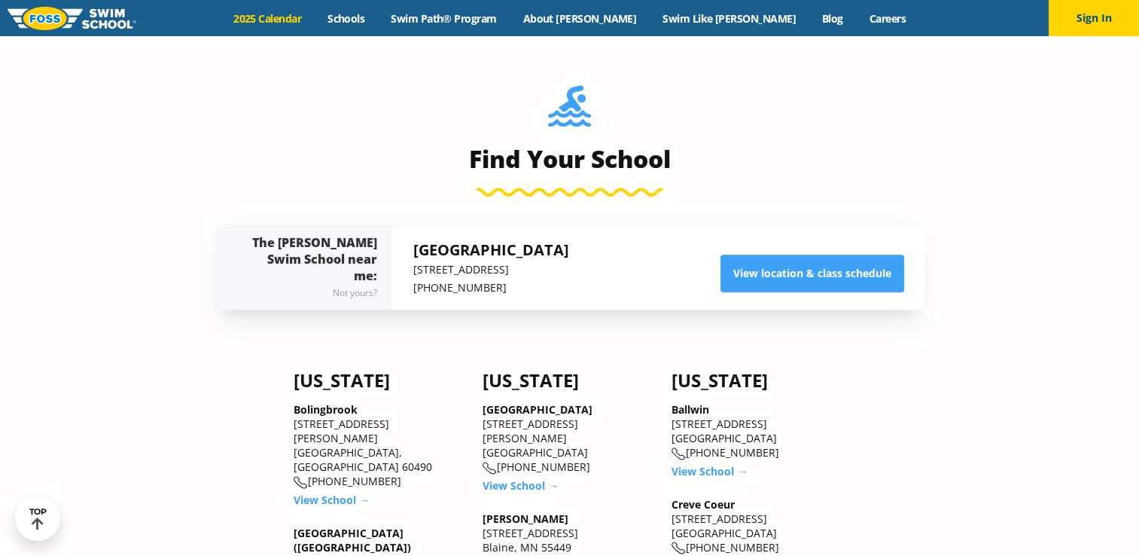
click at [497, 271] on p "6815 W. 88th Avenue, 80020" at bounding box center [491, 269] width 156 height 18
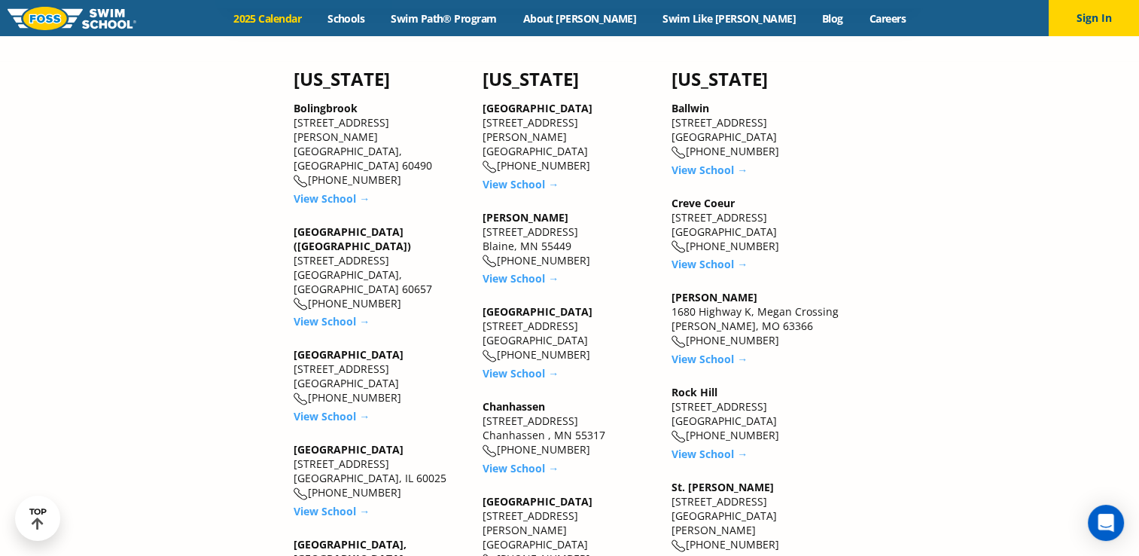
scroll to position [1455, 0]
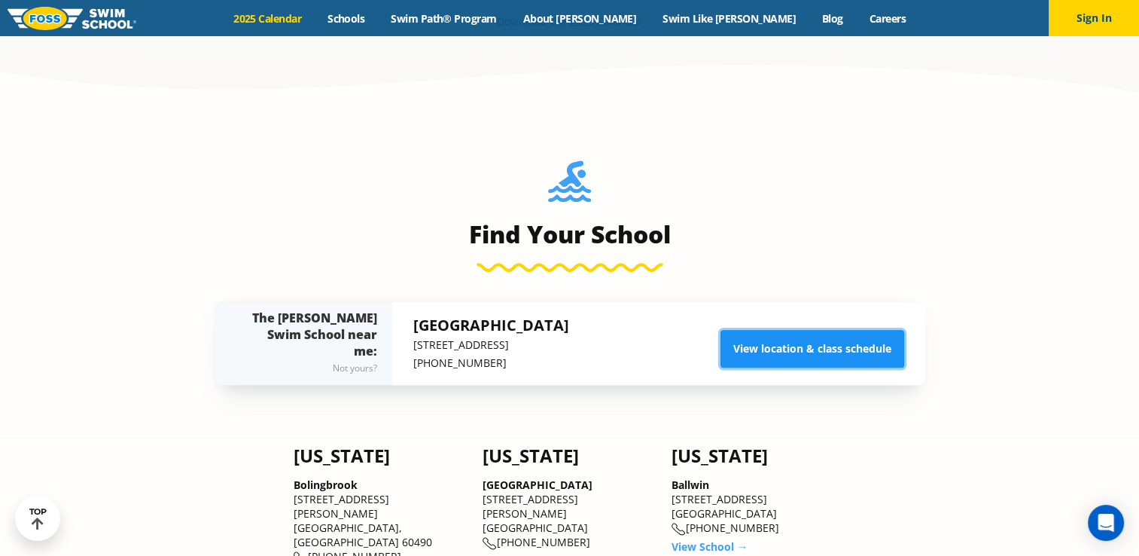
click at [781, 348] on link "View location & class schedule" at bounding box center [812, 349] width 184 height 38
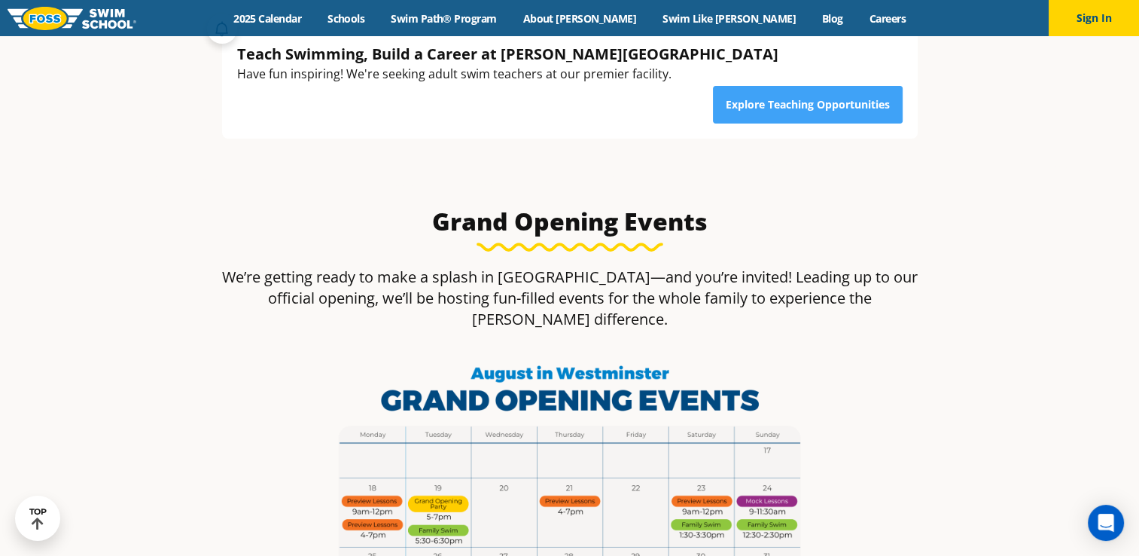
scroll to position [602, 0]
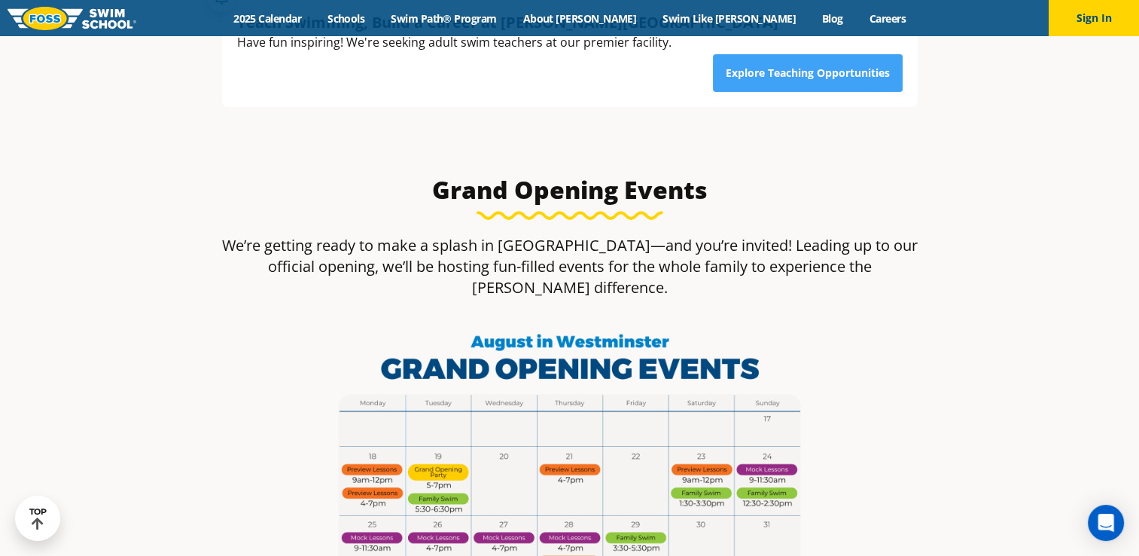
click at [575, 414] on img at bounding box center [570, 460] width 482 height 271
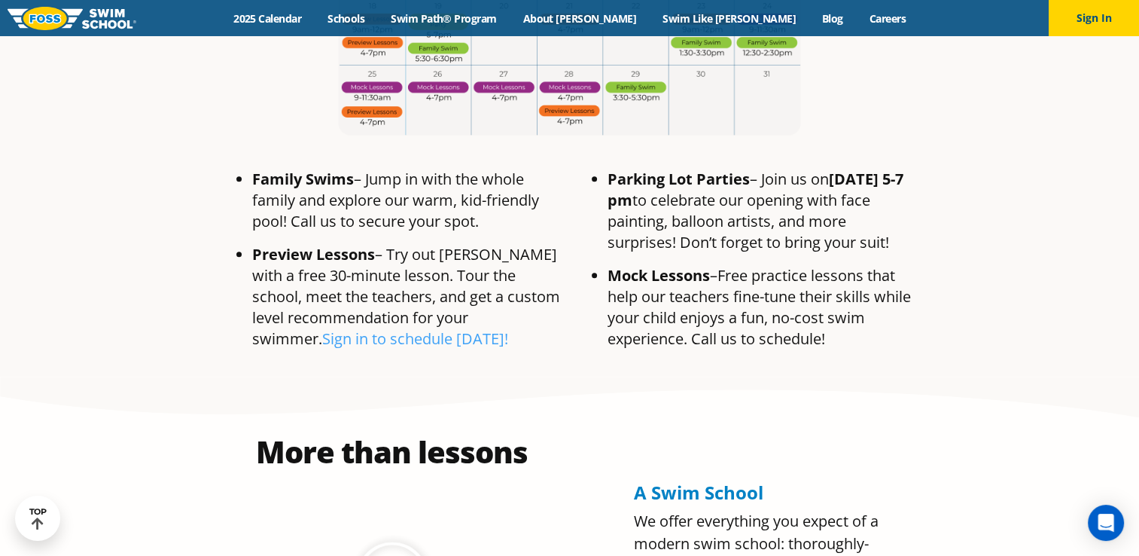
scroll to position [1054, 0]
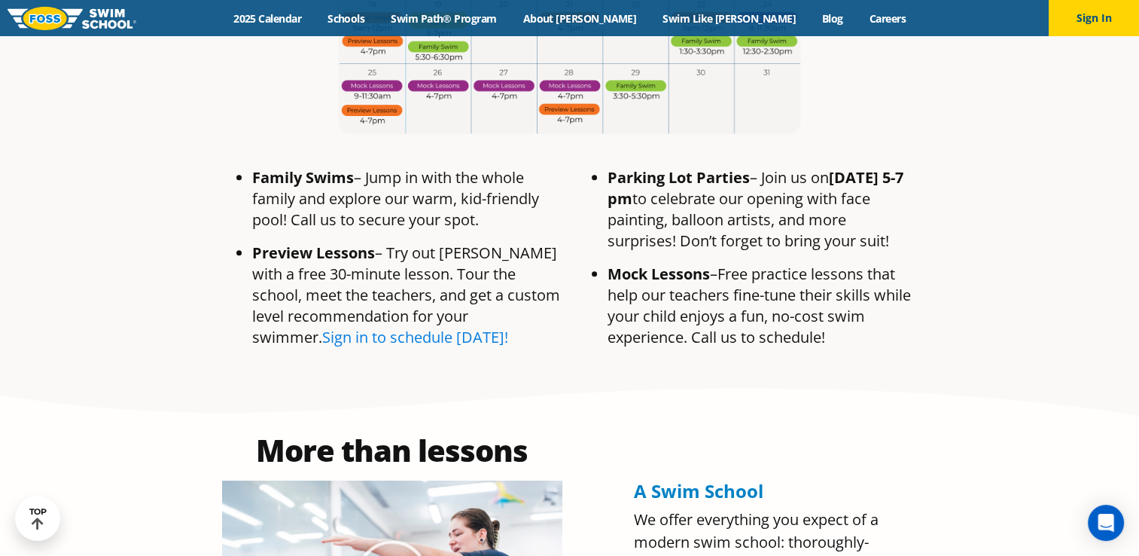
click at [508, 327] on link "Sign in to schedule [DATE]!" at bounding box center [415, 337] width 186 height 20
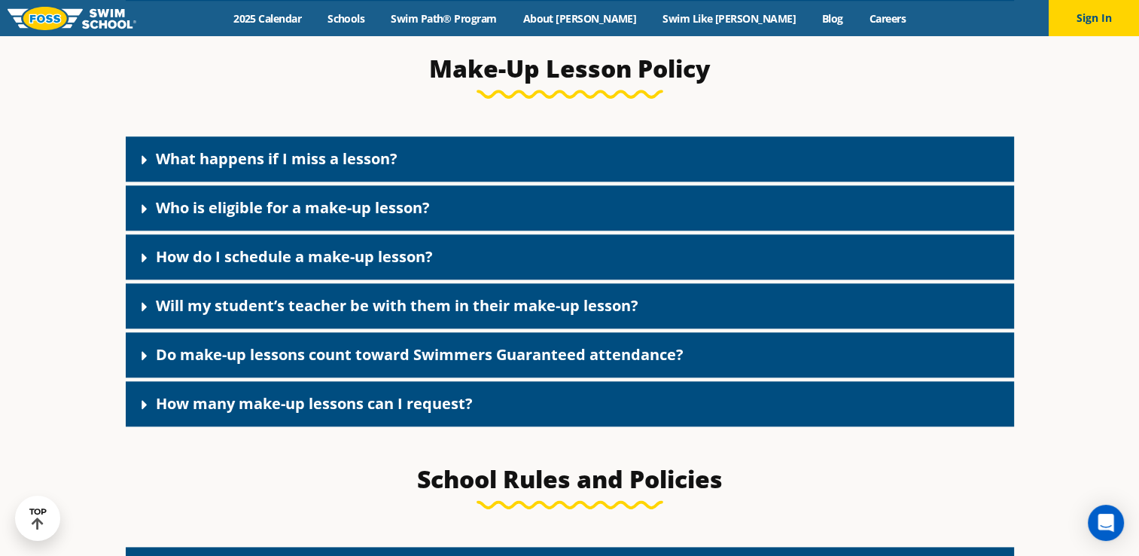
scroll to position [1656, 0]
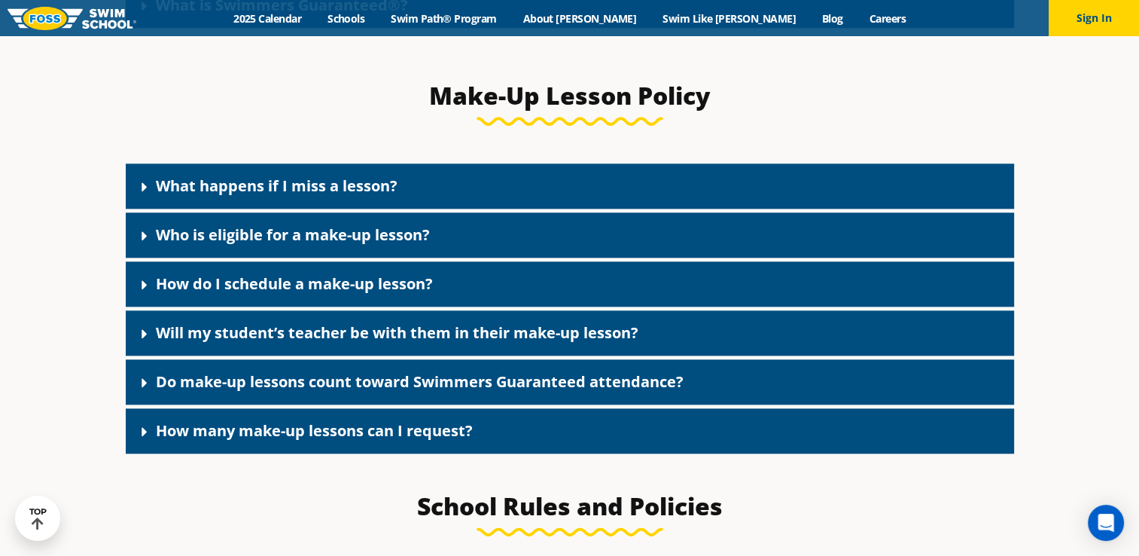
click at [174, 245] on link "Who is eligible for a make-up lesson?" at bounding box center [293, 234] width 274 height 20
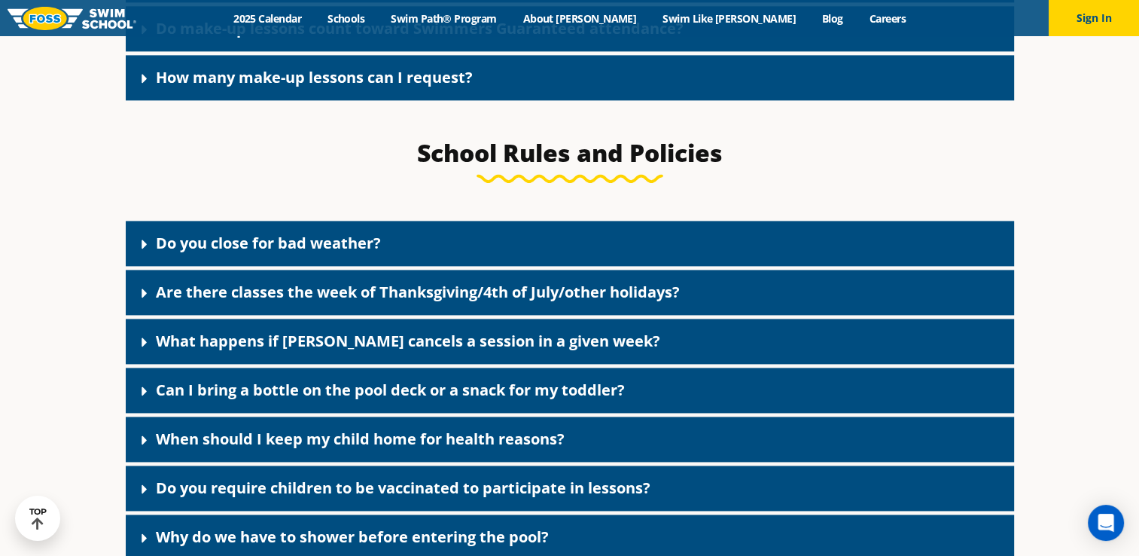
scroll to position [2108, 0]
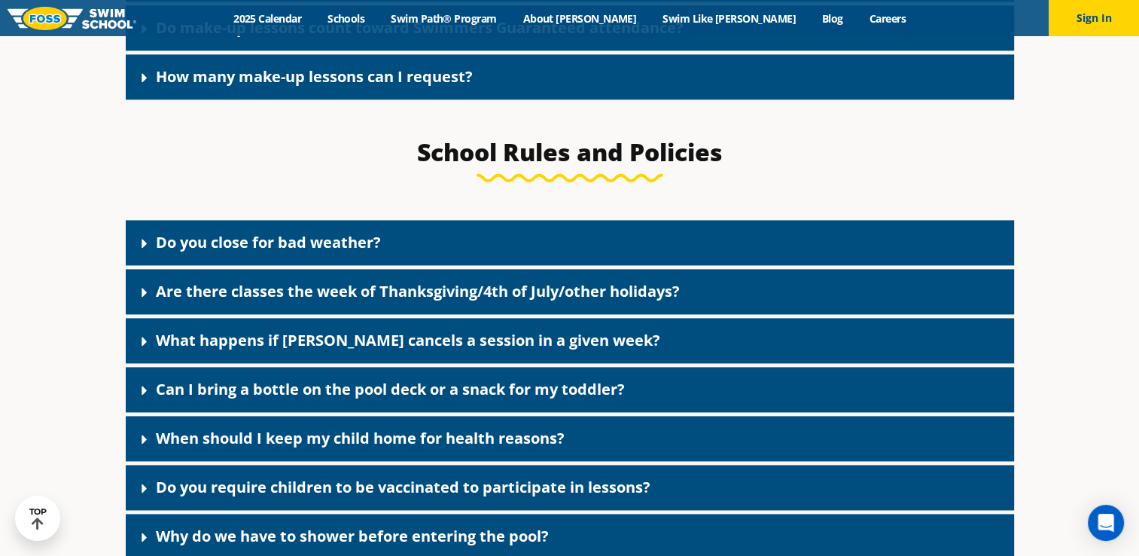
click at [531, 396] on link "Can I bring a bottle on the pool deck or a snack for my toddler?" at bounding box center [390, 389] width 469 height 20
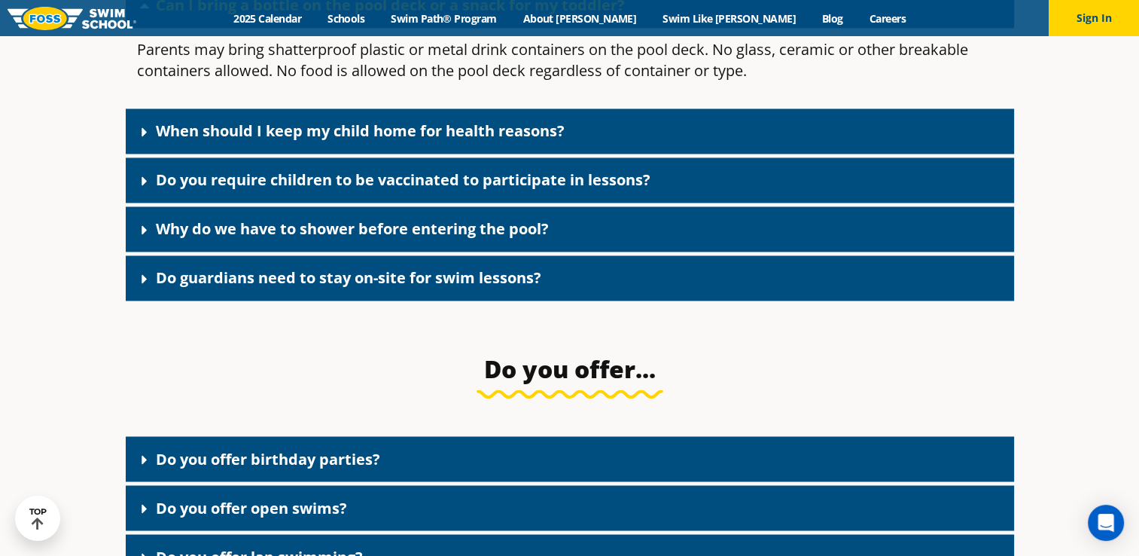
scroll to position [2484, 0]
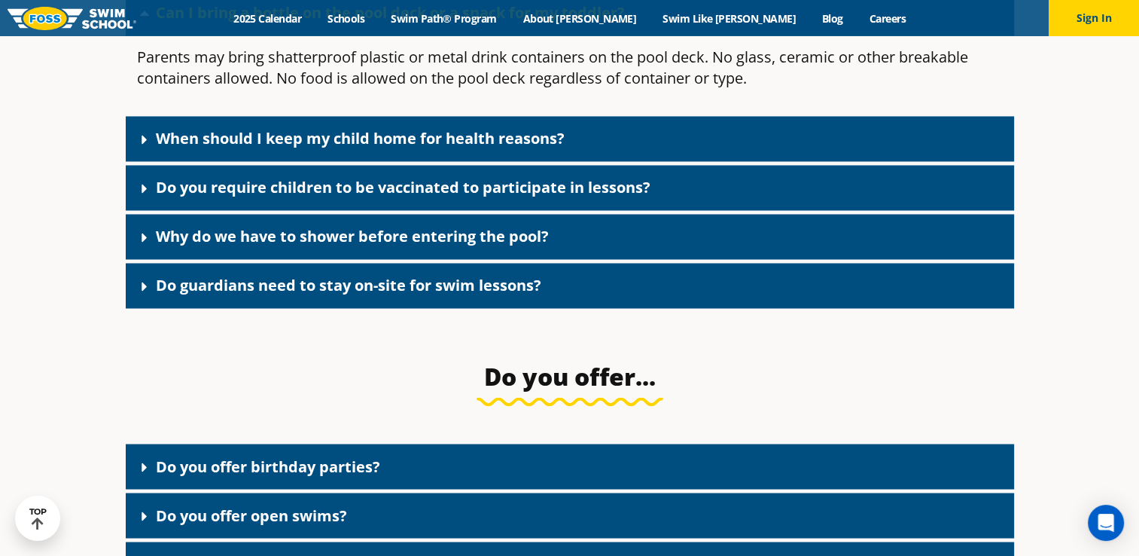
click at [392, 295] on link "Do guardians need to stay on-site for swim lessons?" at bounding box center [348, 285] width 385 height 20
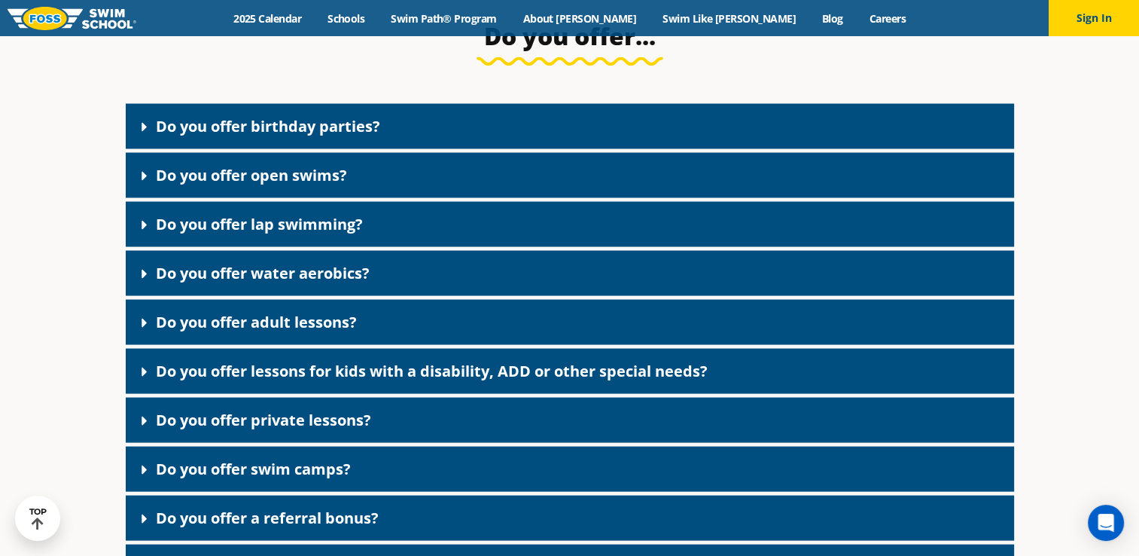
scroll to position [2936, 0]
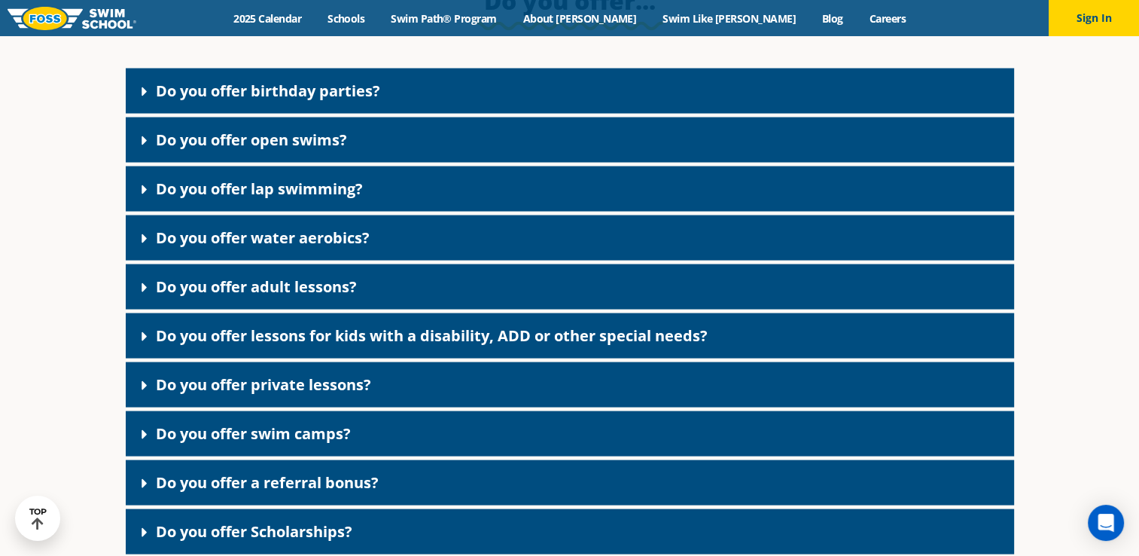
click at [340, 296] on link "Do you offer adult lessons?" at bounding box center [256, 286] width 201 height 20
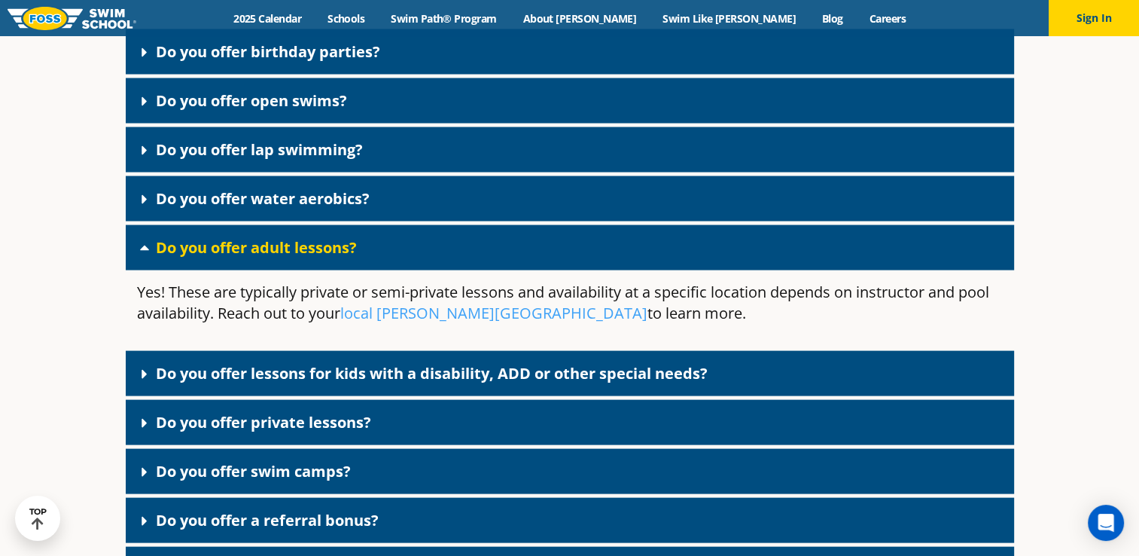
scroll to position [3011, 0]
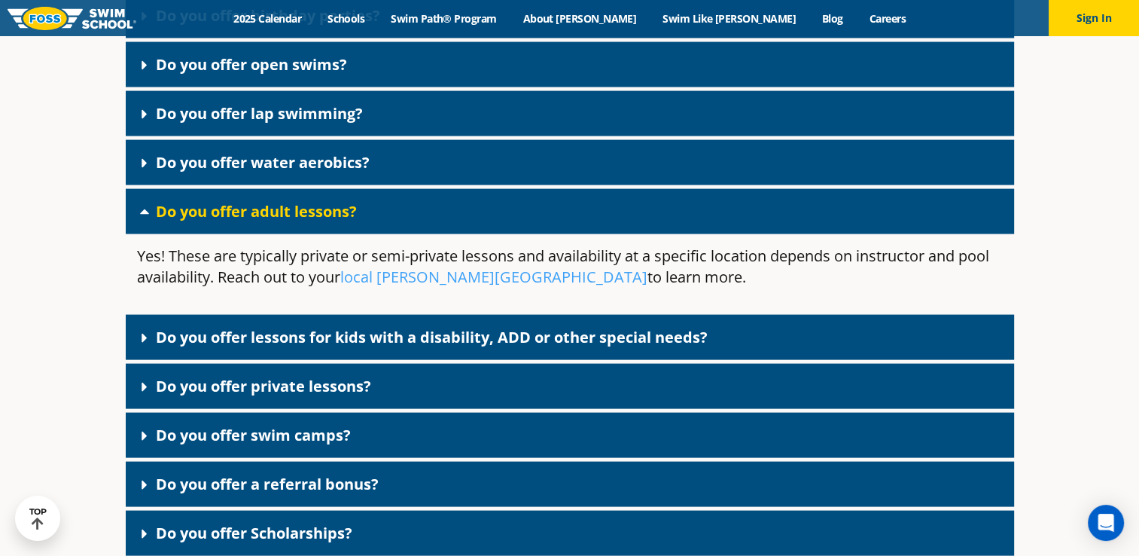
click at [225, 347] on link "Do you offer lessons for kids with a disability, ADD or other special needs?" at bounding box center [432, 337] width 552 height 20
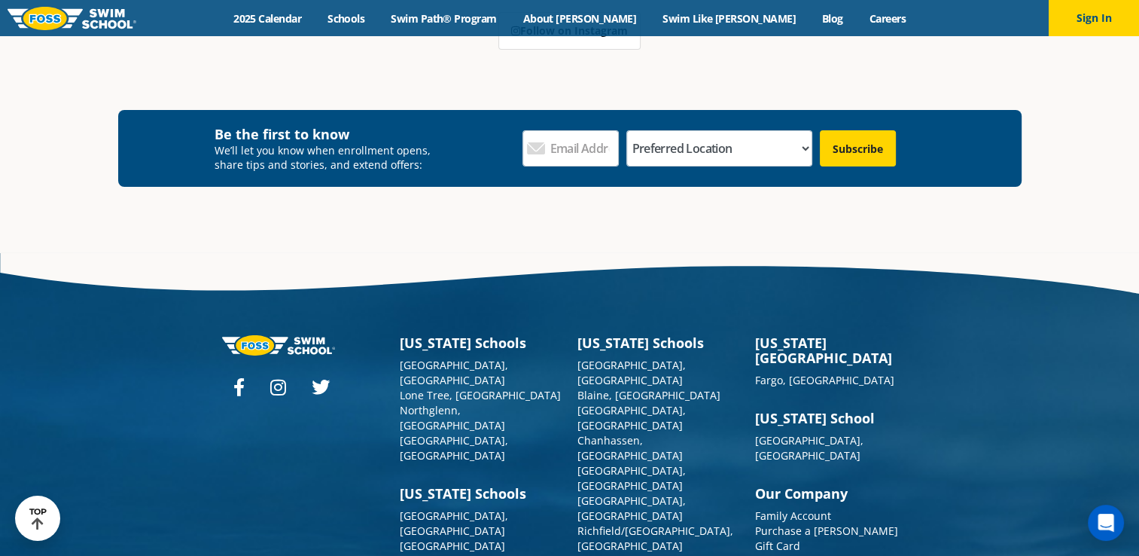
scroll to position [5345, 0]
